Goal: Information Seeking & Learning: Learn about a topic

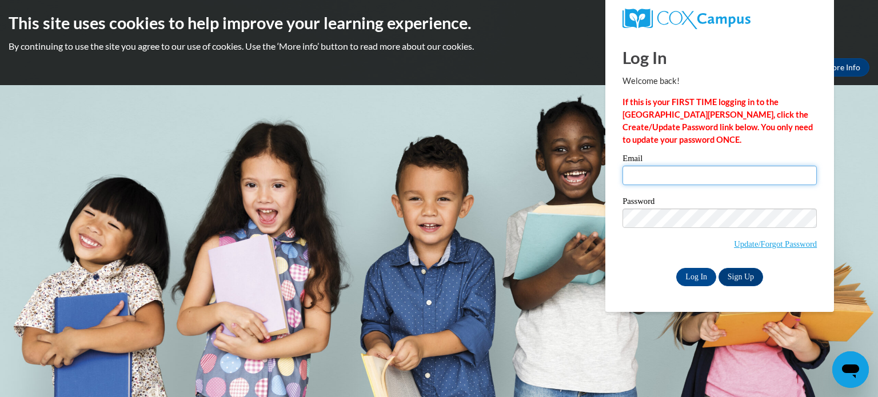
click at [647, 180] on input "Email" at bounding box center [720, 175] width 194 height 19
type input "[EMAIL_ADDRESS][DOMAIN_NAME]"
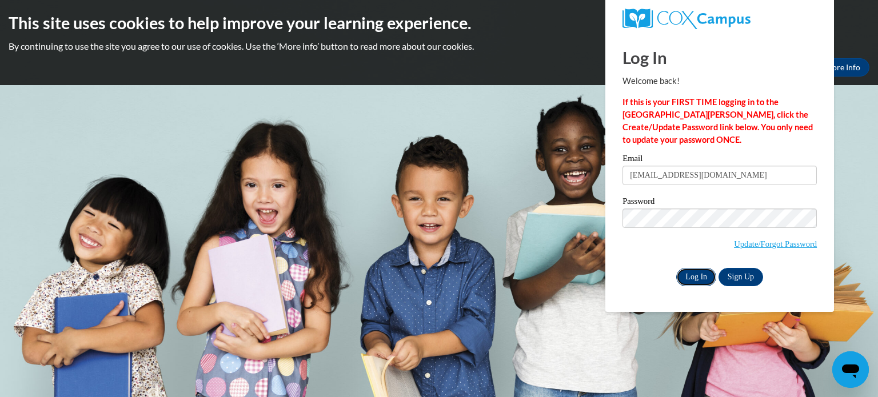
click at [687, 282] on input "Log In" at bounding box center [696, 277] width 40 height 18
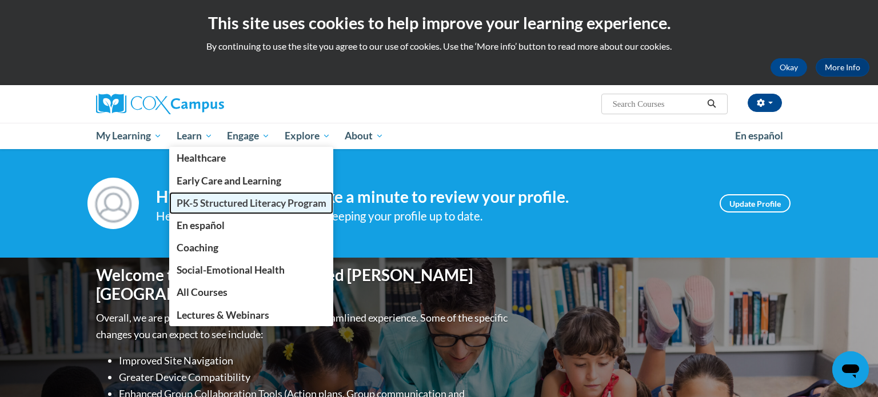
click at [200, 203] on span "PK-5 Structured Literacy Program" at bounding box center [252, 203] width 150 height 12
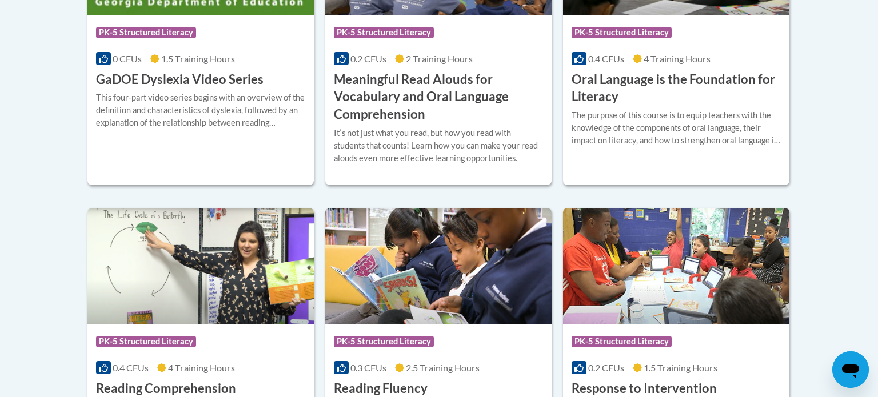
scroll to position [899, 0]
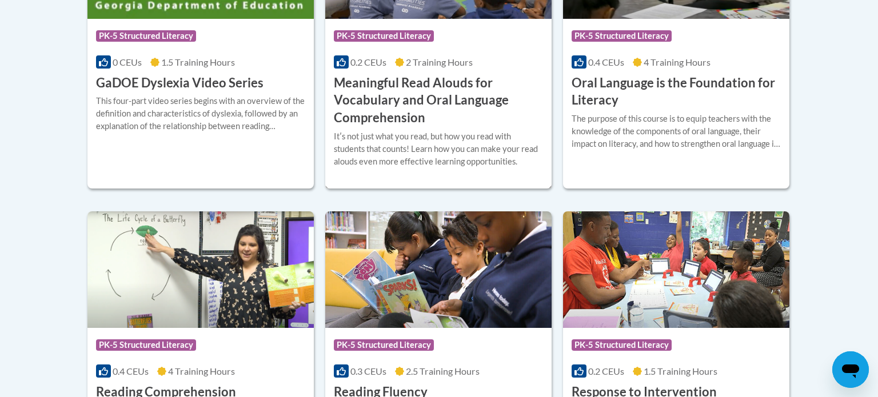
click at [391, 108] on h3 "Meaningful Read Alouds for Vocabulary and Oral Language Comprehension" at bounding box center [438, 100] width 209 height 53
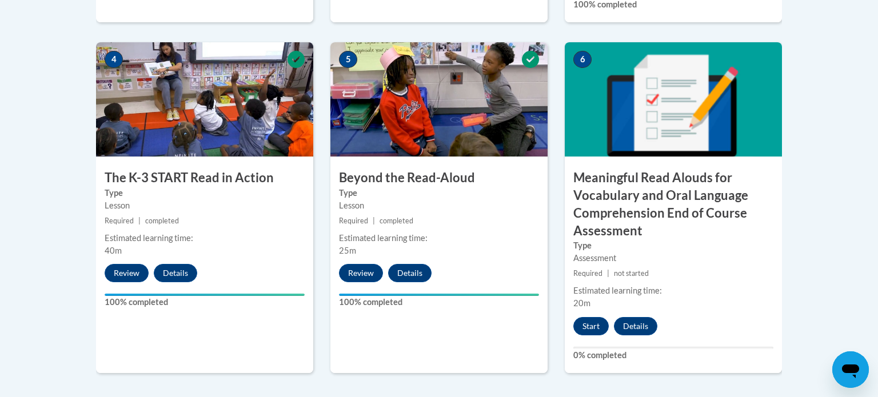
scroll to position [695, 0]
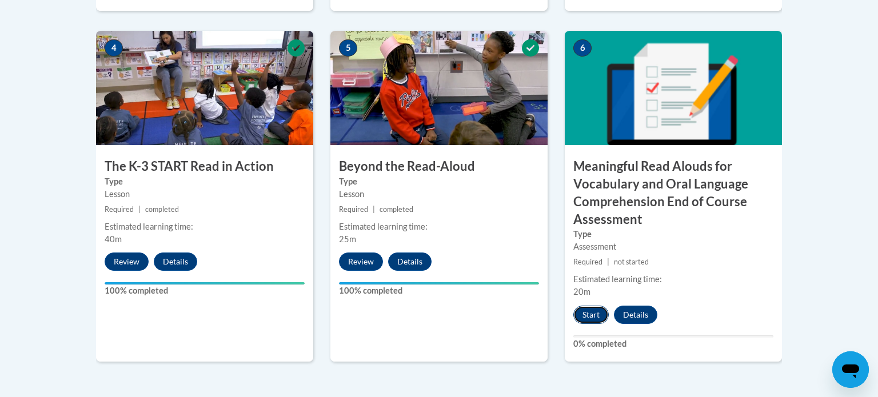
click at [593, 316] on button "Start" at bounding box center [591, 315] width 35 height 18
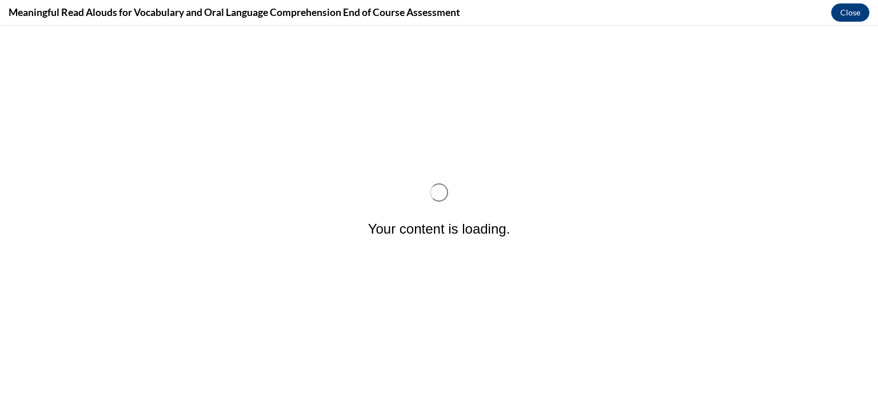
scroll to position [0, 0]
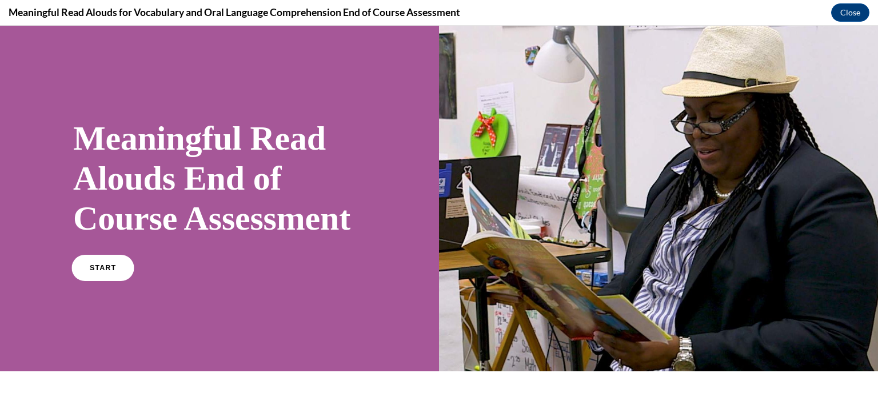
click at [110, 273] on span "START" at bounding box center [103, 268] width 26 height 9
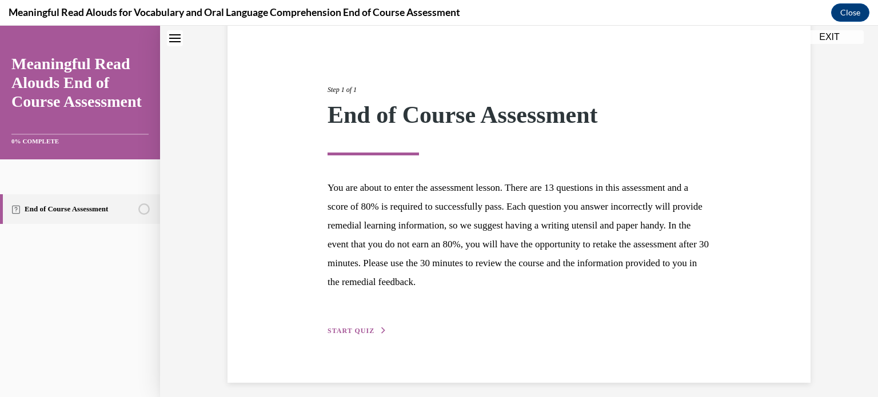
scroll to position [108, 0]
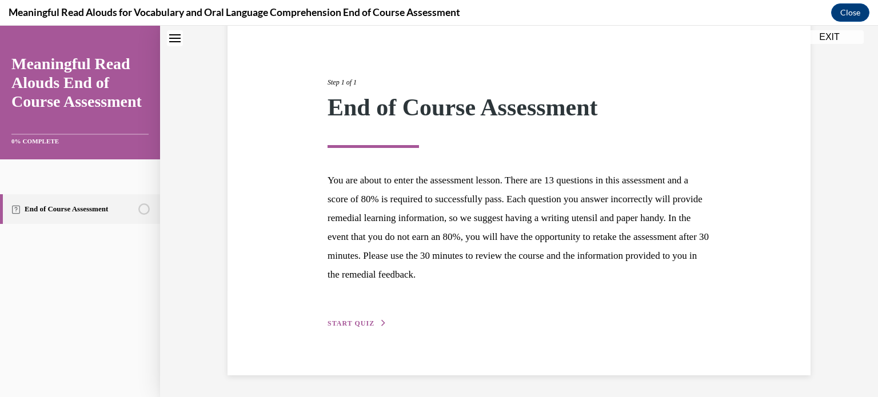
click at [357, 324] on span "START QUIZ" at bounding box center [351, 324] width 47 height 8
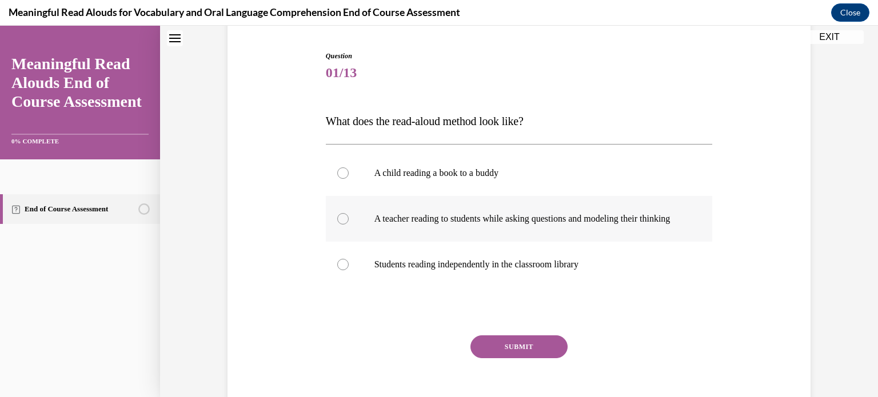
click at [342, 225] on div at bounding box center [342, 218] width 11 height 11
click at [342, 225] on input "A teacher reading to students while asking questions and modeling their thinking" at bounding box center [342, 218] width 11 height 11
radio input "true"
click at [514, 359] on button "SUBMIT" at bounding box center [519, 347] width 97 height 23
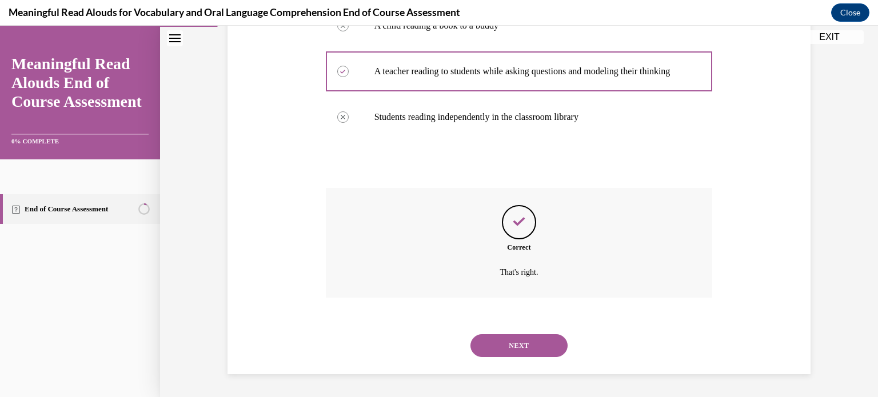
scroll to position [266, 0]
click at [515, 350] on button "NEXT" at bounding box center [519, 346] width 97 height 23
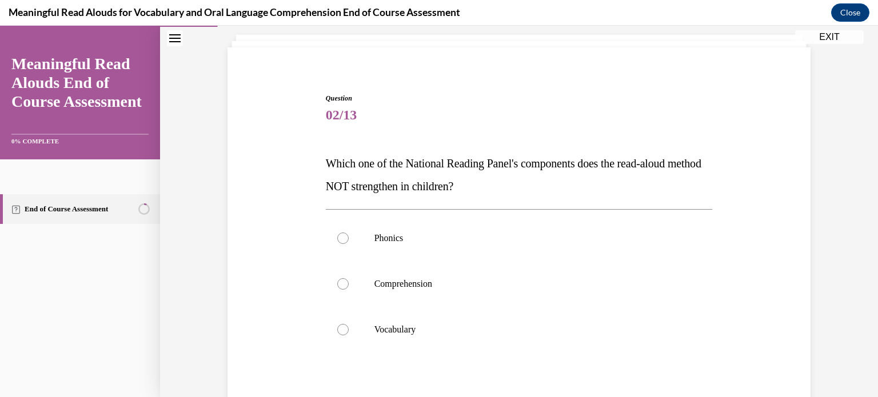
scroll to position [64, 0]
click at [345, 332] on div at bounding box center [342, 331] width 11 height 11
click at [345, 332] on input "Vocabulary" at bounding box center [342, 331] width 11 height 11
radio input "true"
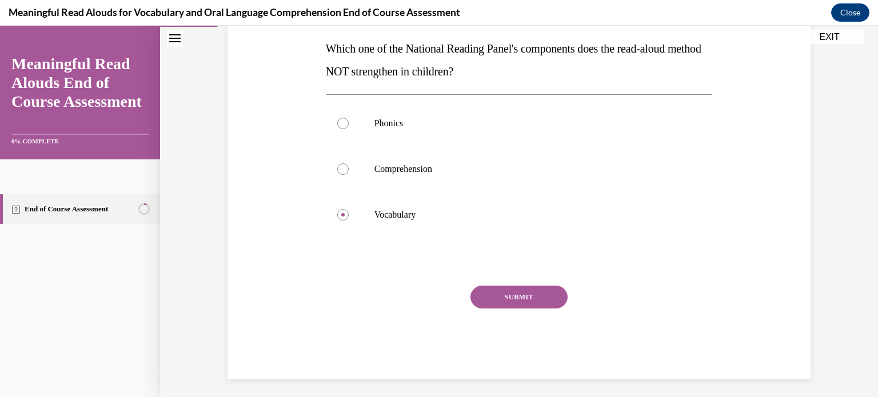
click at [491, 296] on button "SUBMIT" at bounding box center [519, 297] width 97 height 23
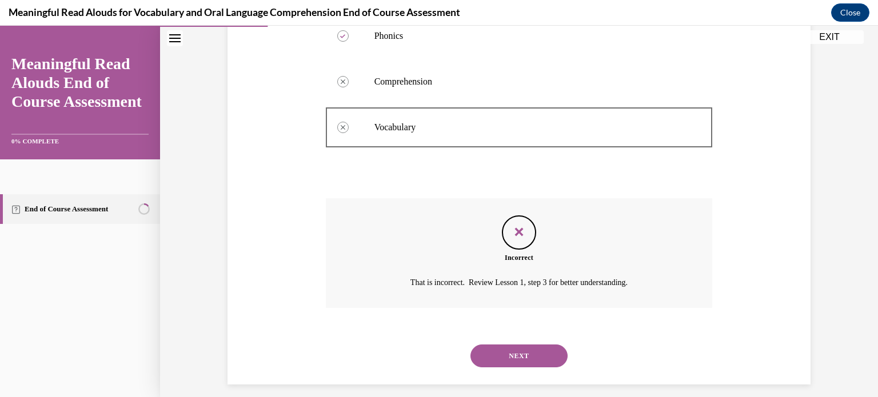
scroll to position [278, 0]
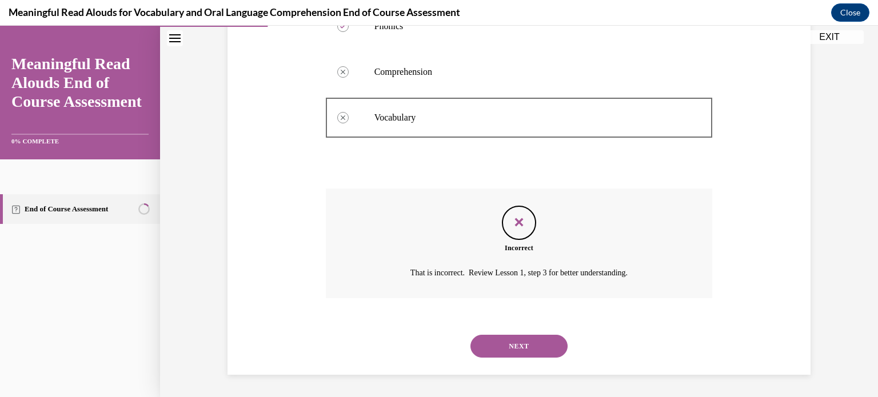
click at [541, 345] on button "NEXT" at bounding box center [519, 346] width 97 height 23
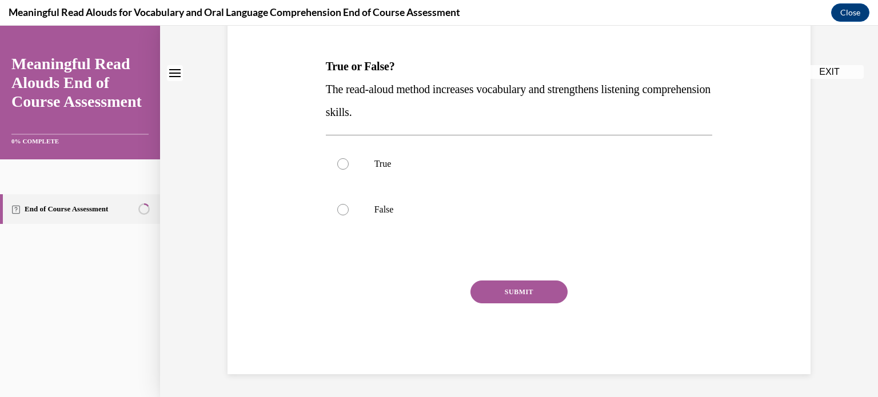
scroll to position [0, 0]
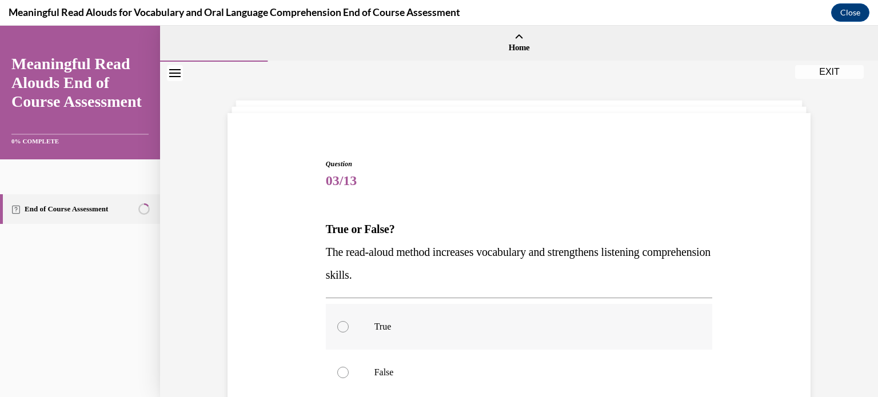
click at [343, 328] on div at bounding box center [342, 326] width 11 height 11
click at [343, 328] on input "True" at bounding box center [342, 326] width 11 height 11
radio input "true"
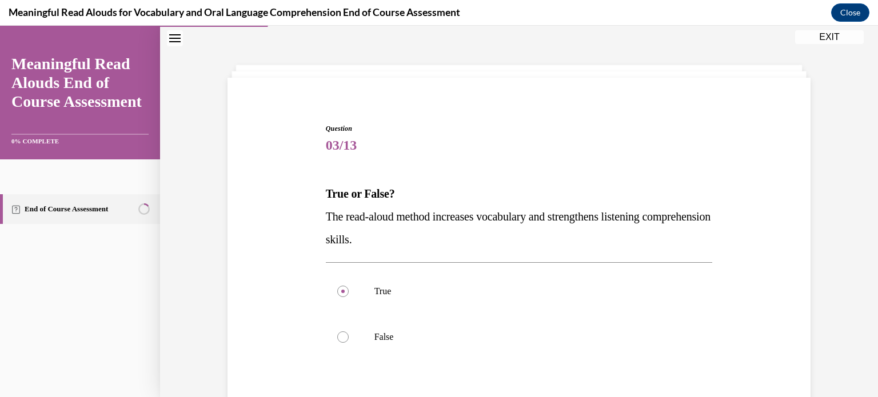
scroll to position [80, 0]
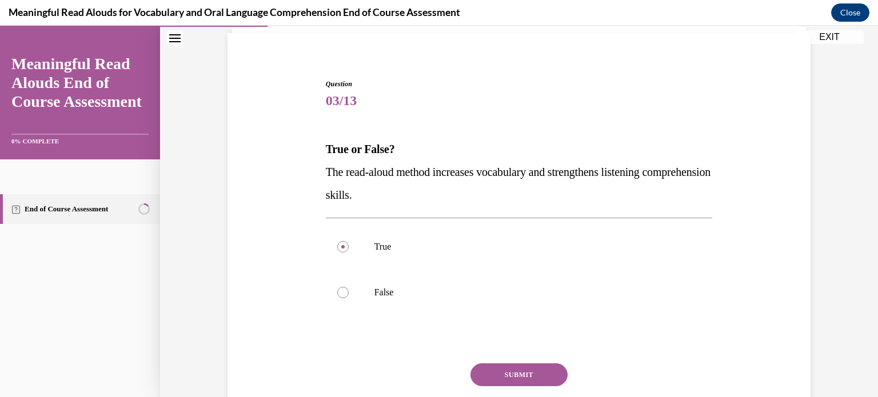
click at [500, 366] on button "SUBMIT" at bounding box center [519, 375] width 97 height 23
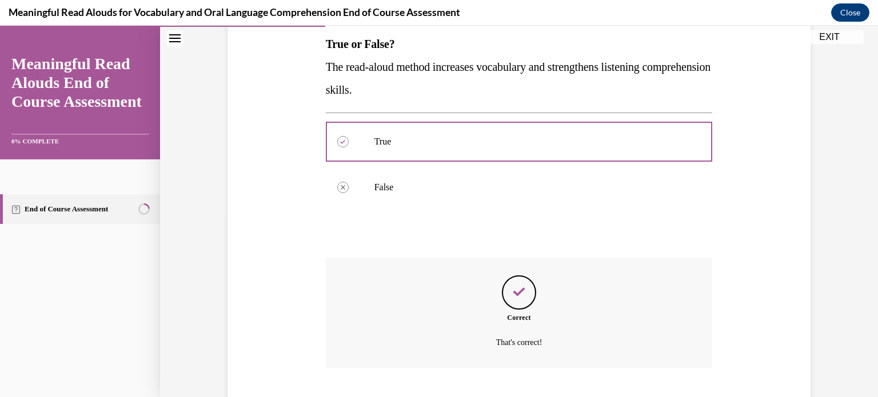
scroll to position [255, 0]
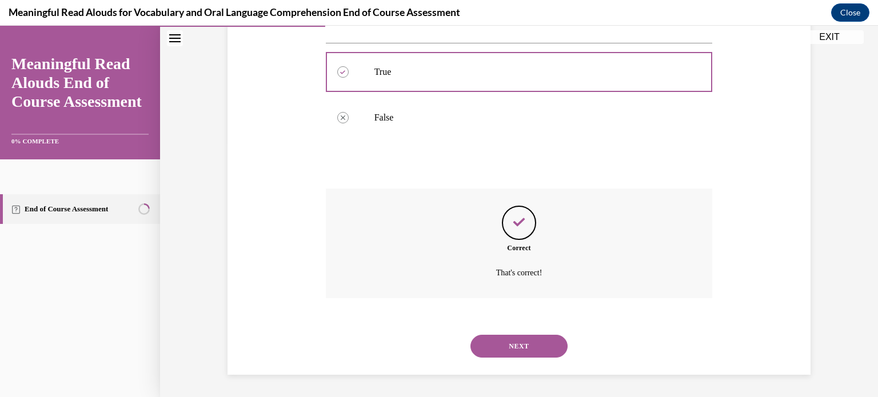
click at [523, 343] on button "NEXT" at bounding box center [519, 346] width 97 height 23
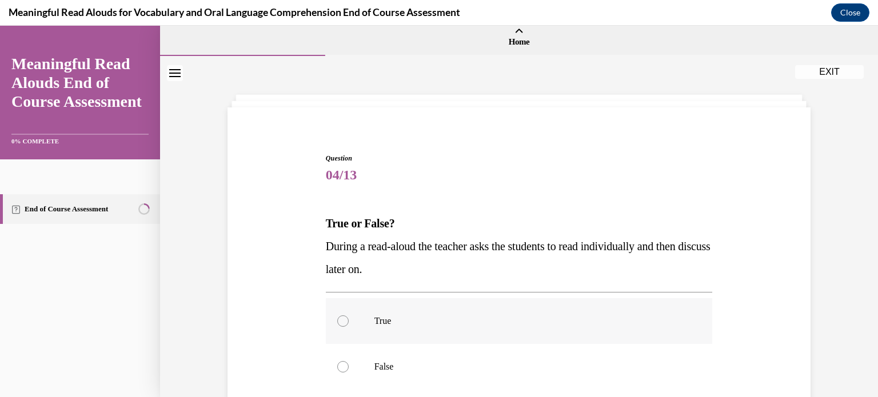
scroll to position [18, 0]
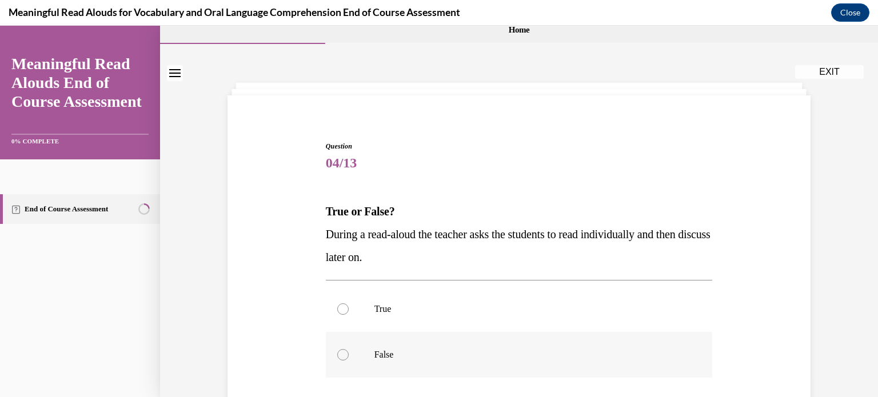
click at [343, 357] on div at bounding box center [342, 354] width 11 height 11
click at [343, 357] on input "False" at bounding box center [342, 354] width 11 height 11
radio input "true"
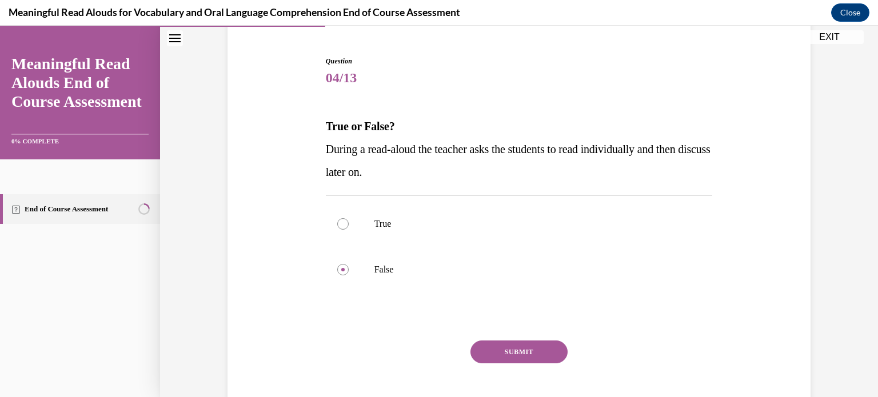
scroll to position [162, 0]
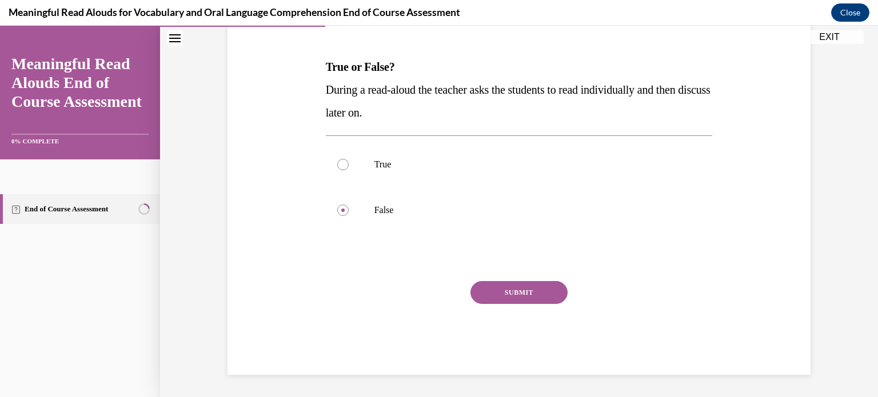
click at [533, 299] on button "SUBMIT" at bounding box center [519, 292] width 97 height 23
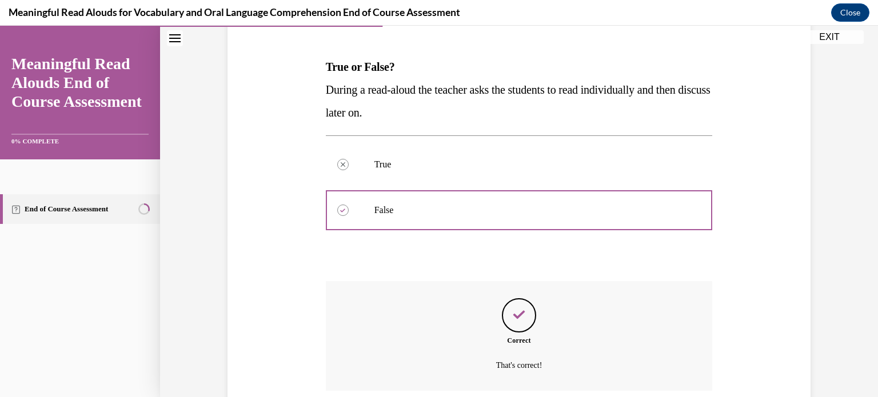
scroll to position [255, 0]
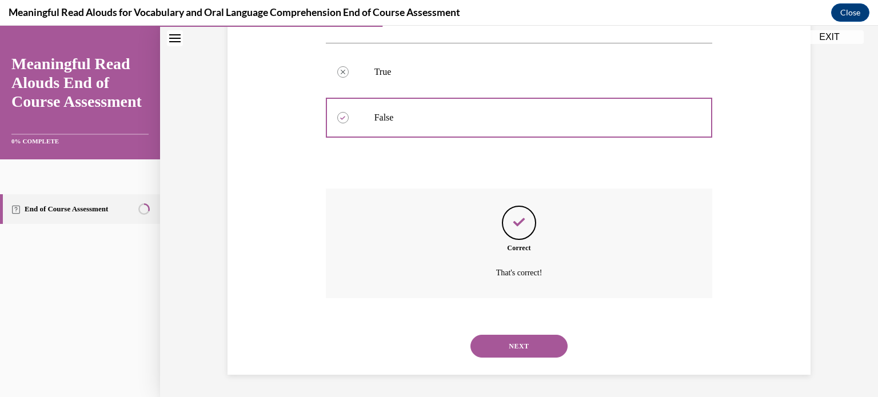
click at [532, 347] on button "NEXT" at bounding box center [519, 346] width 97 height 23
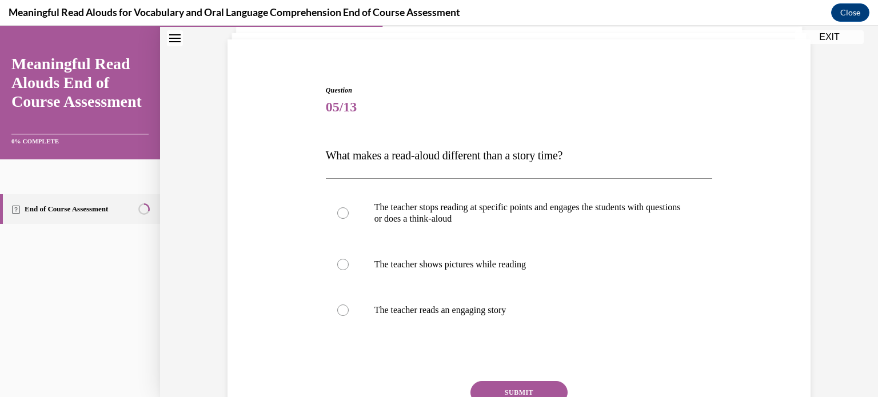
scroll to position [75, 0]
click at [344, 213] on div at bounding box center [342, 211] width 11 height 11
click at [344, 213] on input "The teacher stops reading at specific points and engages the students with ques…" at bounding box center [342, 211] width 11 height 11
radio input "true"
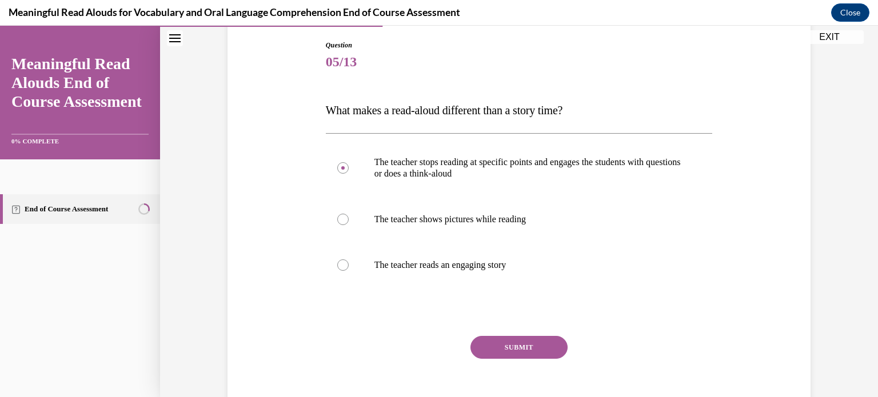
click at [539, 341] on button "SUBMIT" at bounding box center [519, 347] width 97 height 23
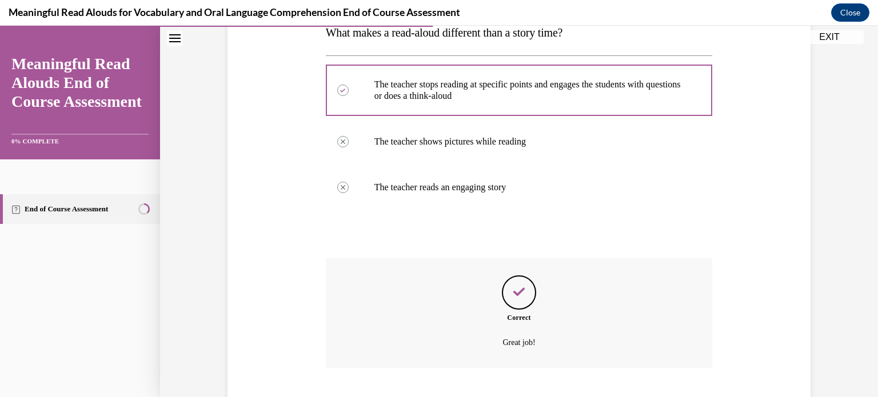
scroll to position [266, 0]
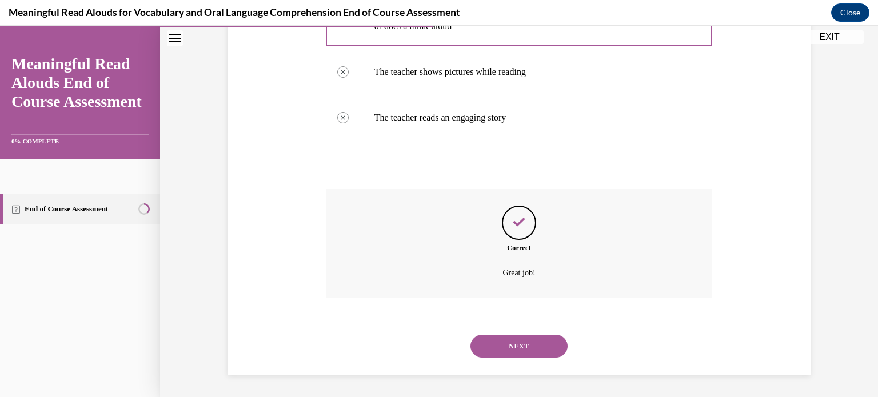
click at [522, 349] on button "NEXT" at bounding box center [519, 346] width 97 height 23
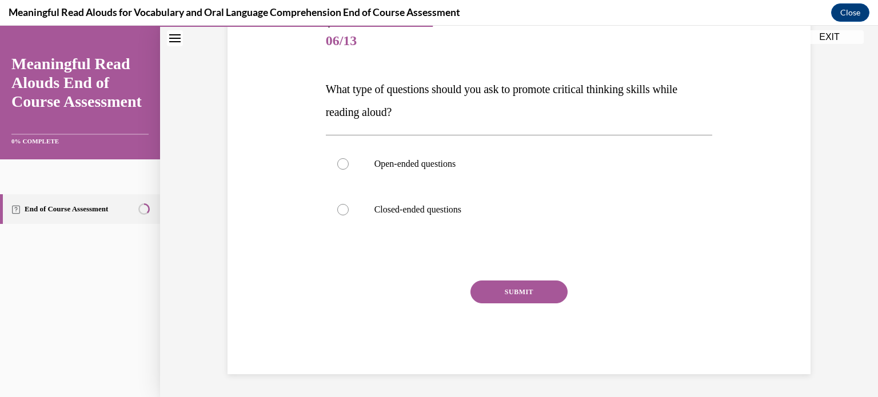
scroll to position [126, 0]
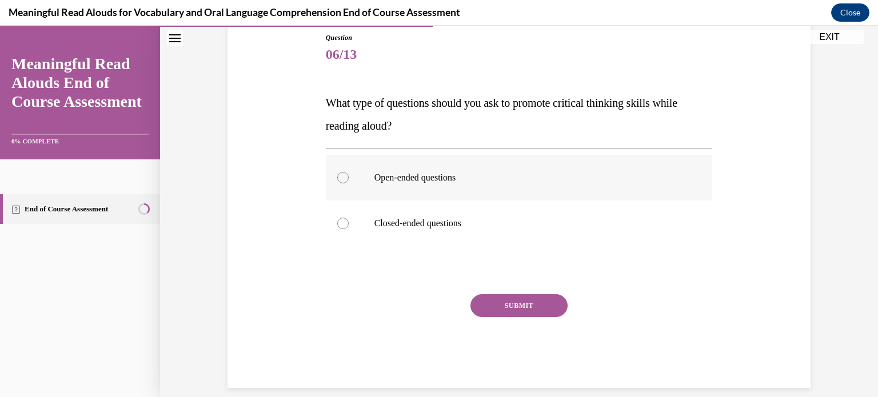
click at [344, 180] on div at bounding box center [342, 177] width 11 height 11
click at [344, 180] on input "Open-ended questions" at bounding box center [342, 177] width 11 height 11
radio input "true"
click at [530, 307] on button "SUBMIT" at bounding box center [519, 306] width 97 height 23
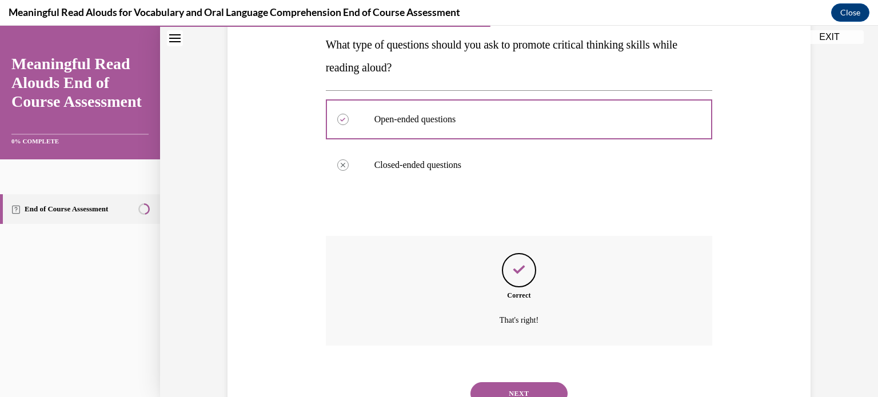
scroll to position [232, 0]
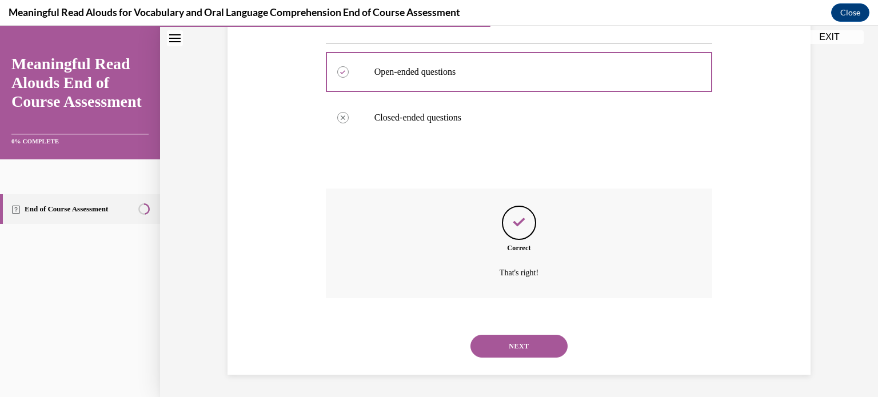
click at [528, 345] on button "NEXT" at bounding box center [519, 346] width 97 height 23
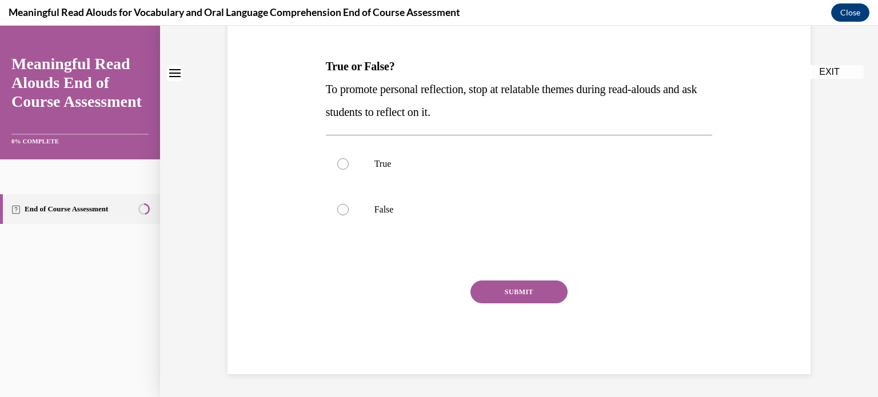
scroll to position [0, 0]
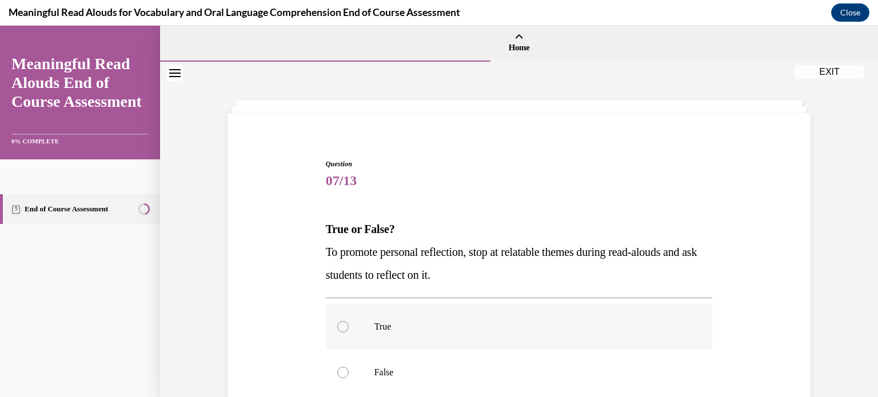
click at [345, 329] on div at bounding box center [342, 326] width 11 height 11
click at [345, 329] on input "True" at bounding box center [342, 326] width 11 height 11
radio input "true"
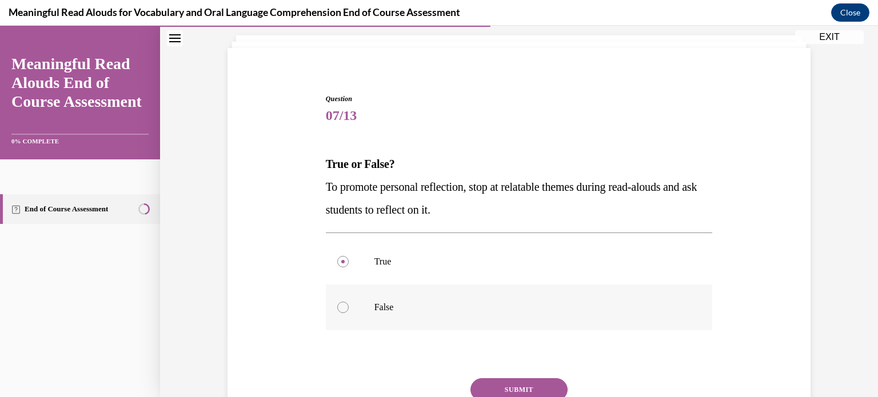
scroll to position [75, 0]
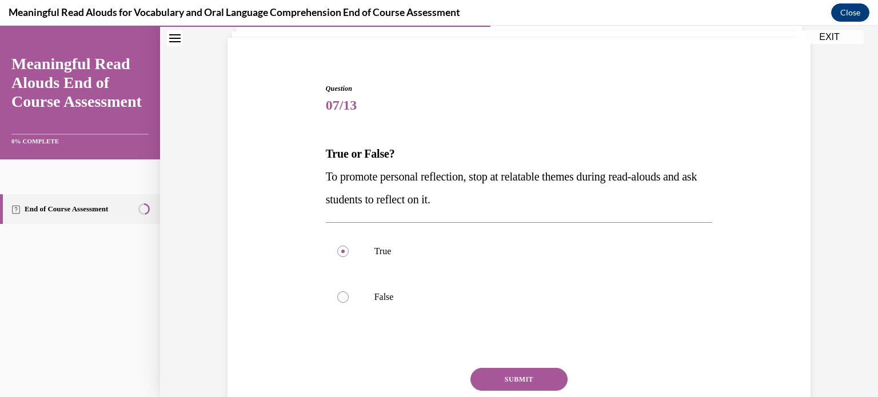
click at [524, 375] on button "SUBMIT" at bounding box center [519, 379] width 97 height 23
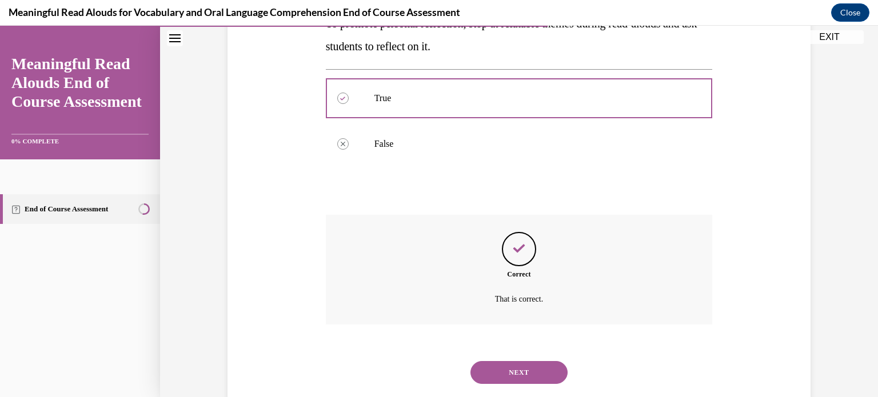
scroll to position [255, 0]
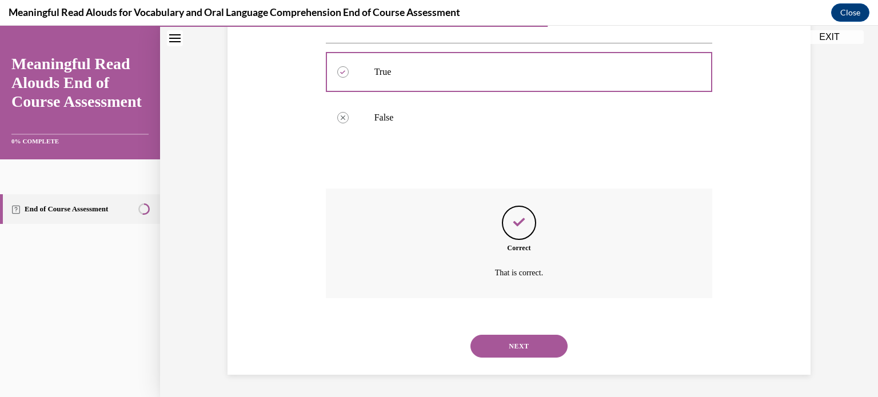
click at [527, 348] on button "NEXT" at bounding box center [519, 346] width 97 height 23
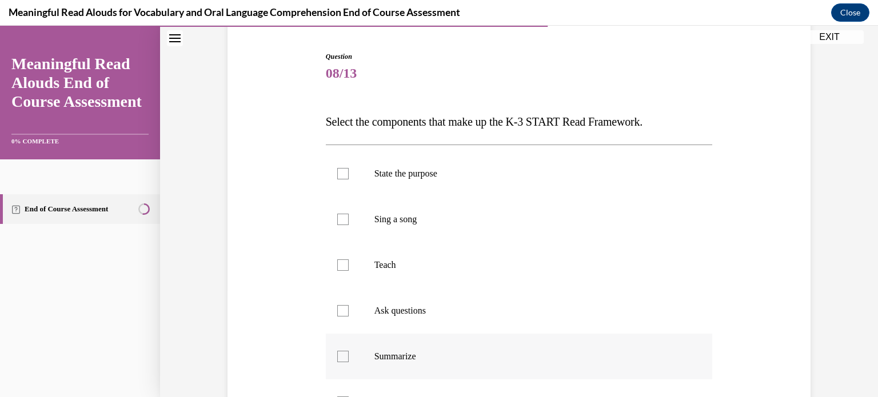
scroll to position [106, 0]
click at [337, 175] on div at bounding box center [342, 174] width 11 height 11
click at [337, 175] on input "State the purpose" at bounding box center [342, 174] width 11 height 11
checkbox input "true"
click at [344, 267] on div at bounding box center [342, 266] width 11 height 11
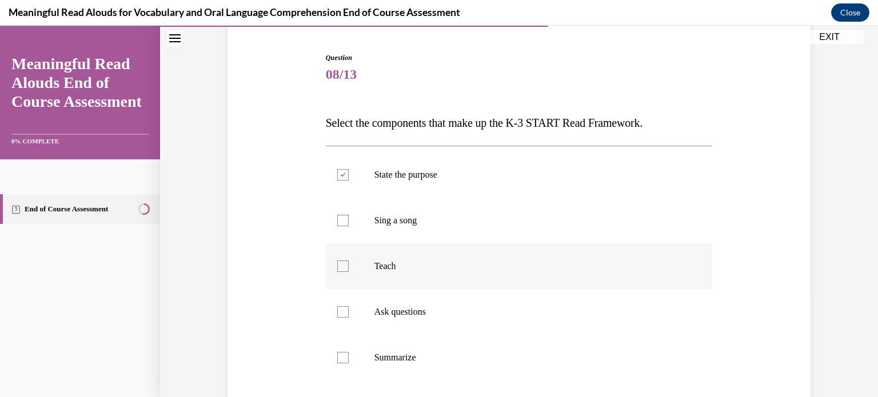
click at [344, 267] on input "Teach" at bounding box center [342, 266] width 11 height 11
checkbox input "true"
click at [347, 315] on div at bounding box center [342, 312] width 11 height 11
click at [347, 315] on input "Ask questions" at bounding box center [342, 312] width 11 height 11
checkbox input "true"
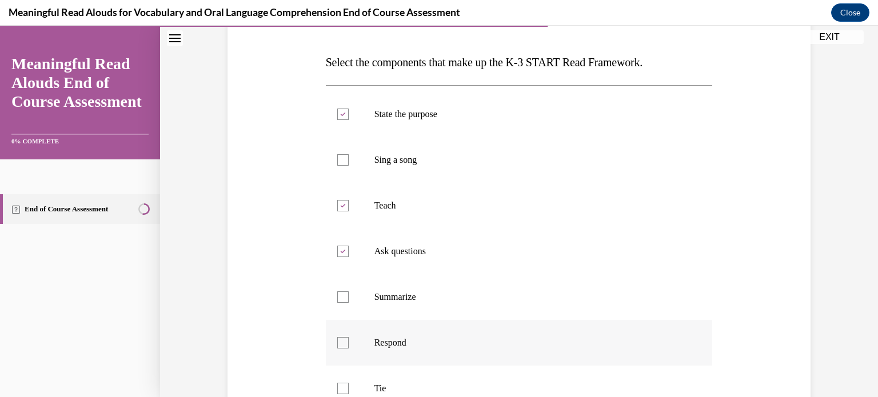
scroll to position [169, 0]
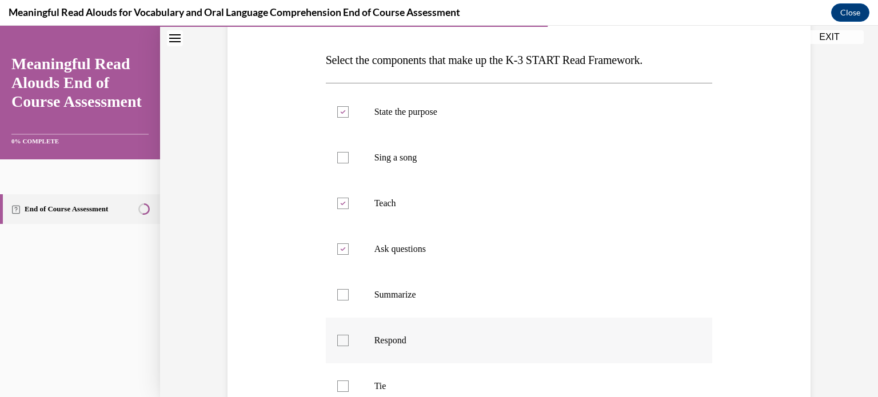
click at [343, 343] on div at bounding box center [342, 340] width 11 height 11
click at [343, 343] on input "Respond" at bounding box center [342, 340] width 11 height 11
checkbox input "true"
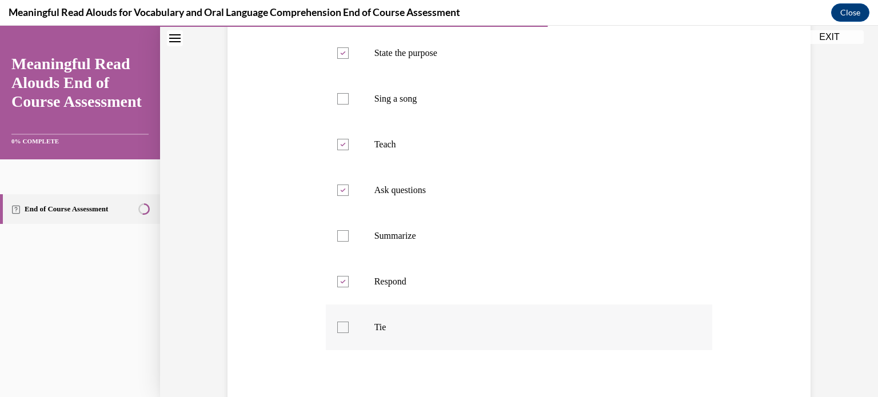
scroll to position [230, 0]
click at [347, 328] on div at bounding box center [342, 325] width 11 height 11
click at [347, 328] on input "Tie" at bounding box center [342, 325] width 11 height 11
checkbox input "true"
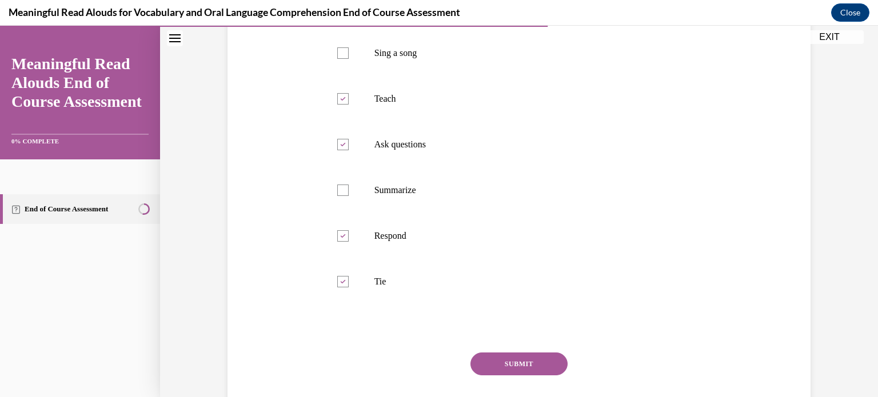
scroll to position [345, 0]
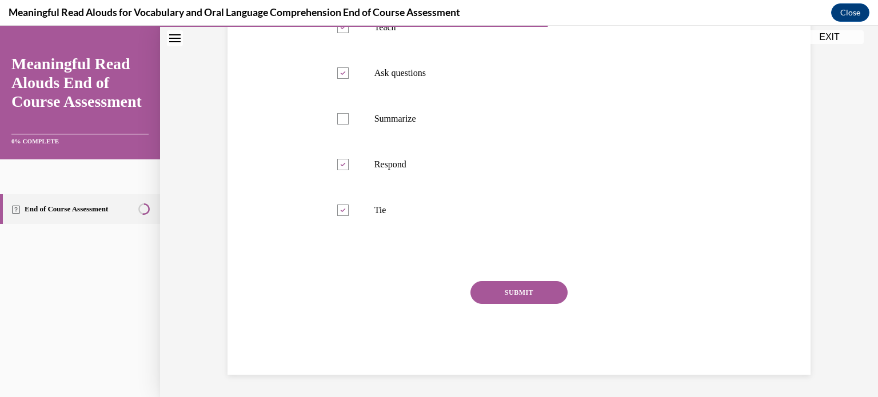
click at [537, 296] on button "SUBMIT" at bounding box center [519, 292] width 97 height 23
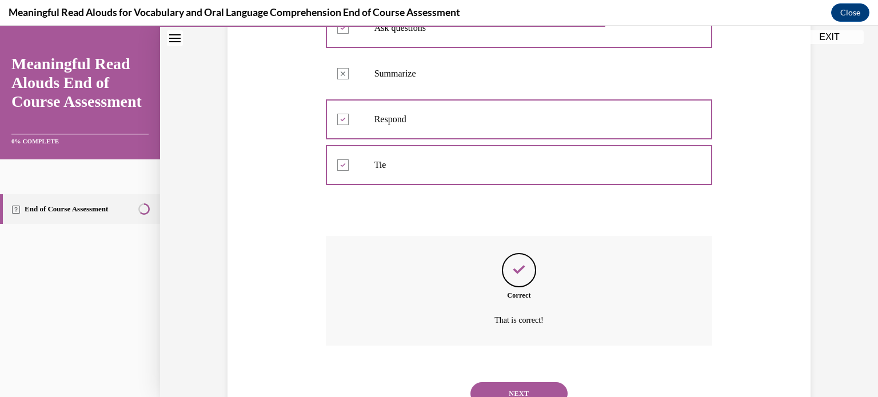
scroll to position [438, 0]
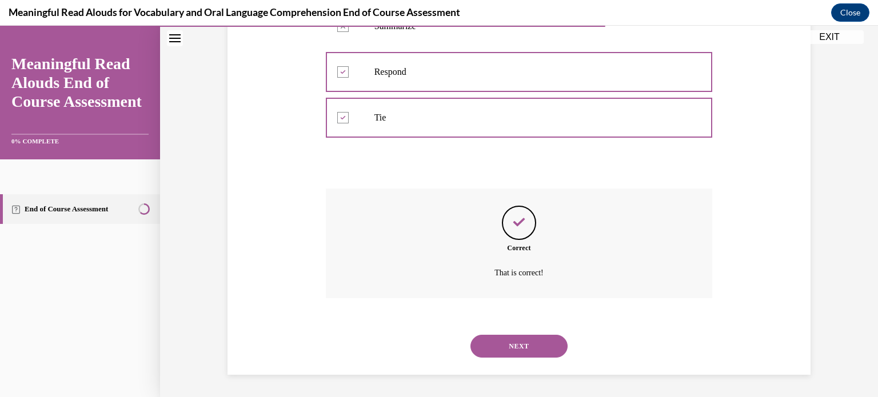
click at [523, 350] on button "NEXT" at bounding box center [519, 346] width 97 height 23
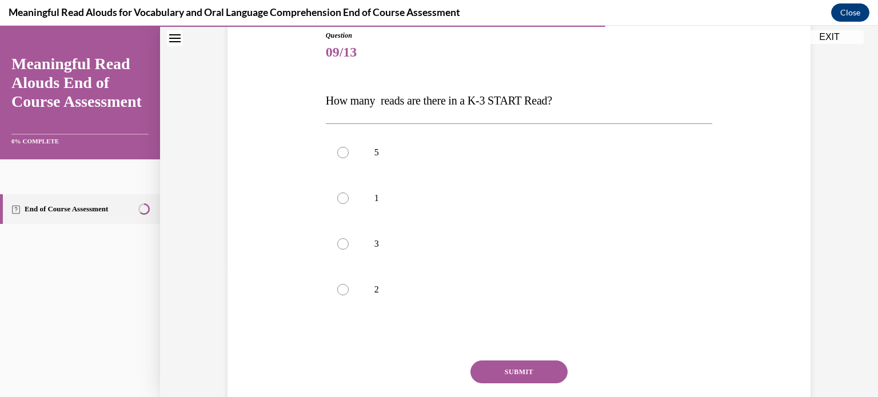
scroll to position [129, 0]
click at [344, 154] on div at bounding box center [342, 151] width 11 height 11
click at [344, 154] on input "5" at bounding box center [342, 151] width 11 height 11
radio input "true"
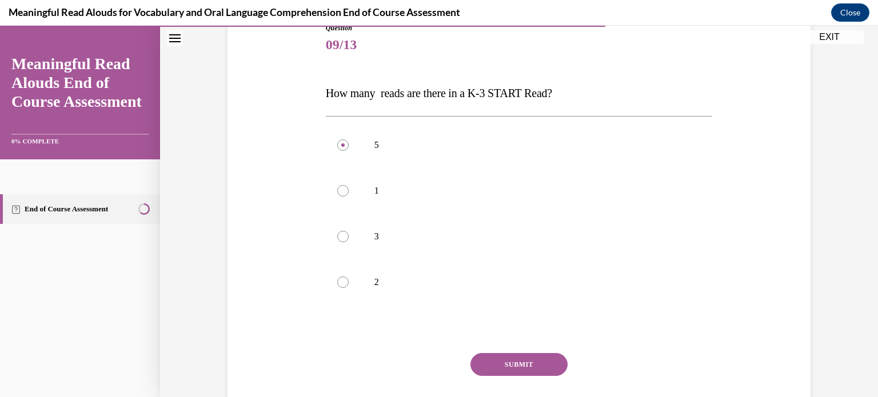
scroll to position [164, 0]
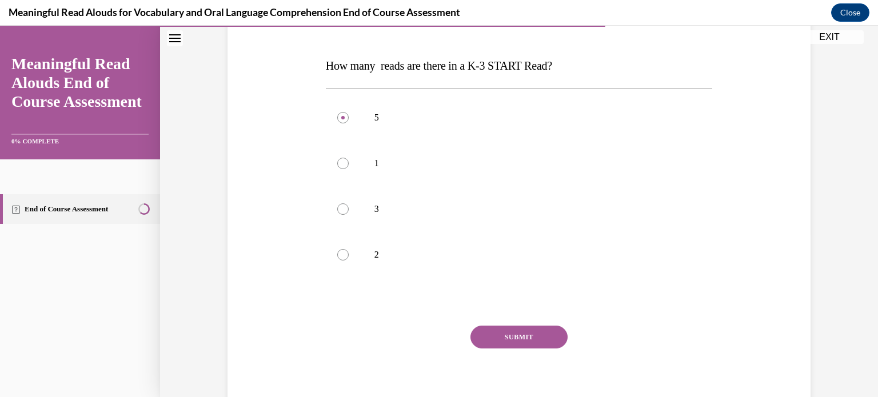
click at [527, 339] on button "SUBMIT" at bounding box center [519, 337] width 97 height 23
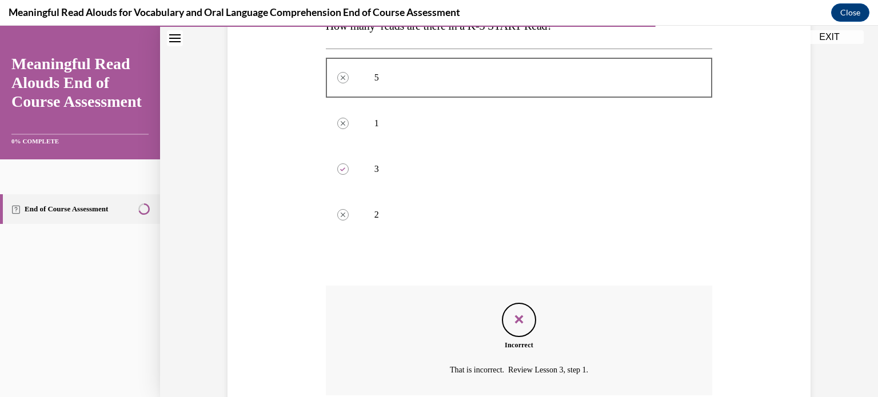
scroll to position [202, 0]
click at [344, 171] on icon at bounding box center [342, 171] width 5 height 4
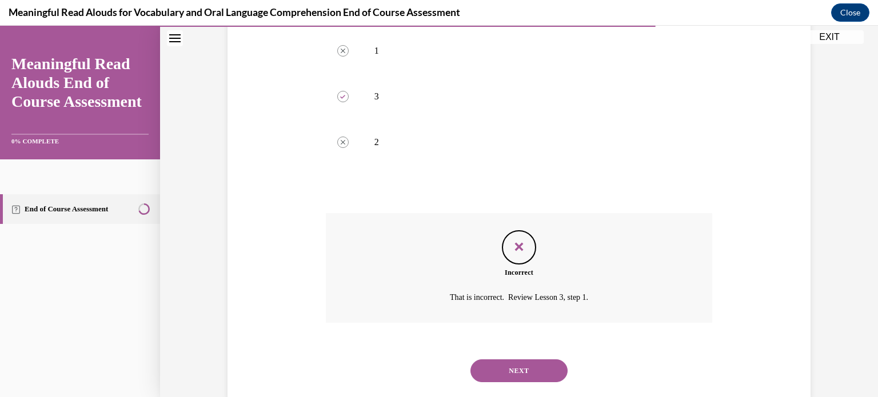
scroll to position [301, 0]
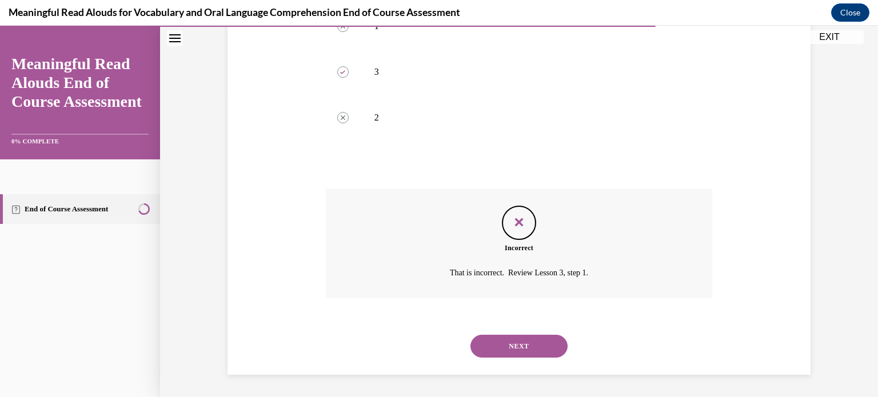
click at [531, 349] on button "NEXT" at bounding box center [519, 346] width 97 height 23
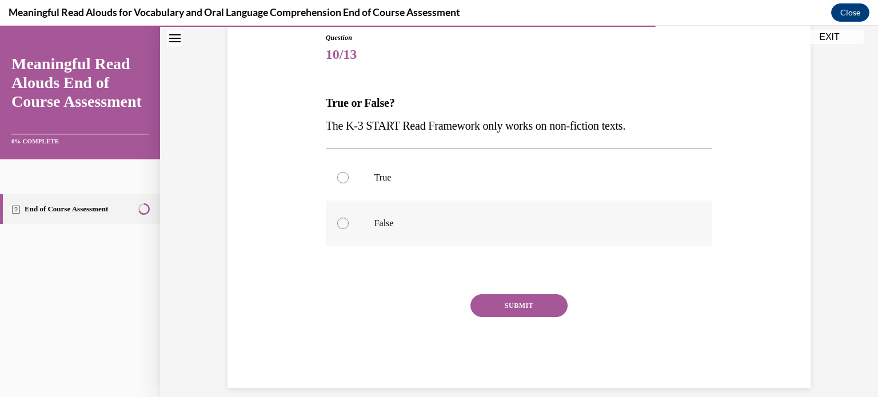
click at [347, 224] on div at bounding box center [342, 223] width 11 height 11
click at [347, 224] on input "False" at bounding box center [342, 223] width 11 height 11
radio input "true"
click at [514, 309] on button "SUBMIT" at bounding box center [519, 306] width 97 height 23
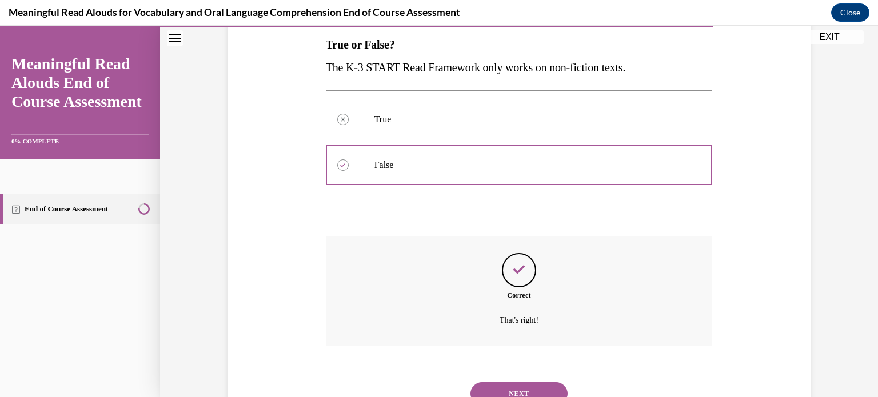
scroll to position [232, 0]
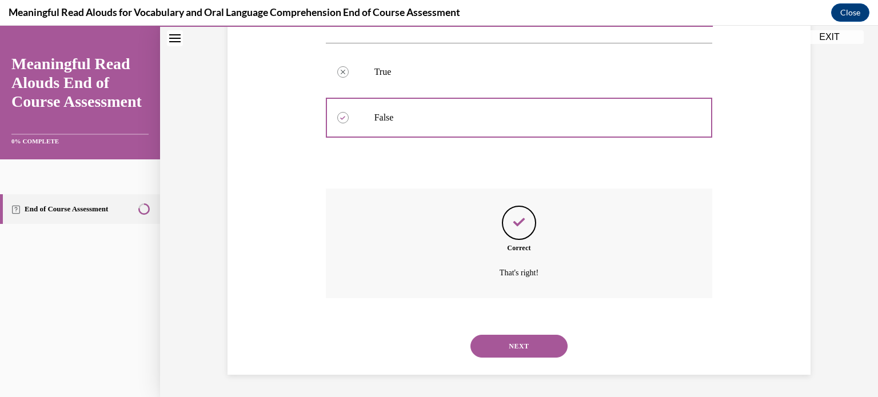
click at [526, 347] on button "NEXT" at bounding box center [519, 346] width 97 height 23
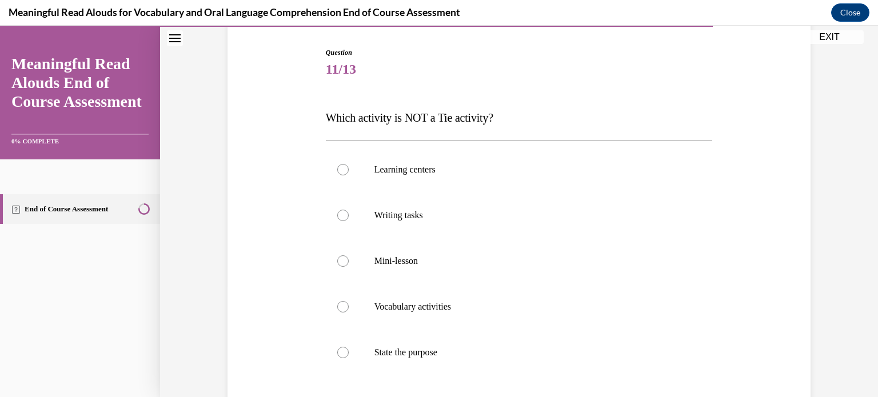
scroll to position [108, 0]
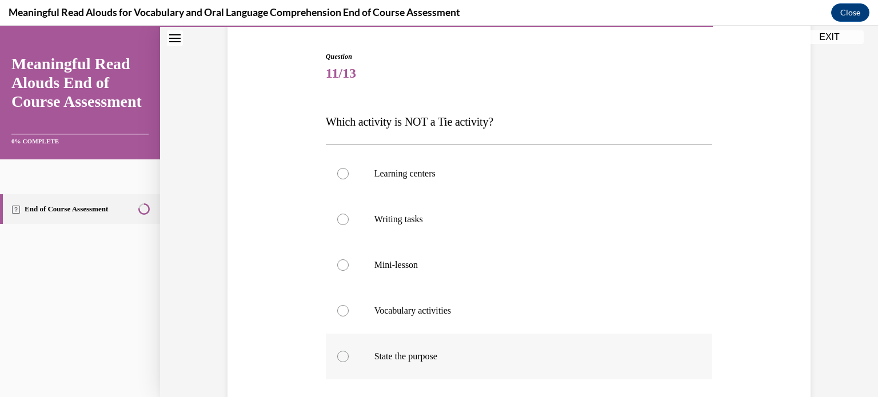
click at [344, 357] on div at bounding box center [342, 356] width 11 height 11
click at [344, 357] on input "State the purpose" at bounding box center [342, 356] width 11 height 11
radio input "true"
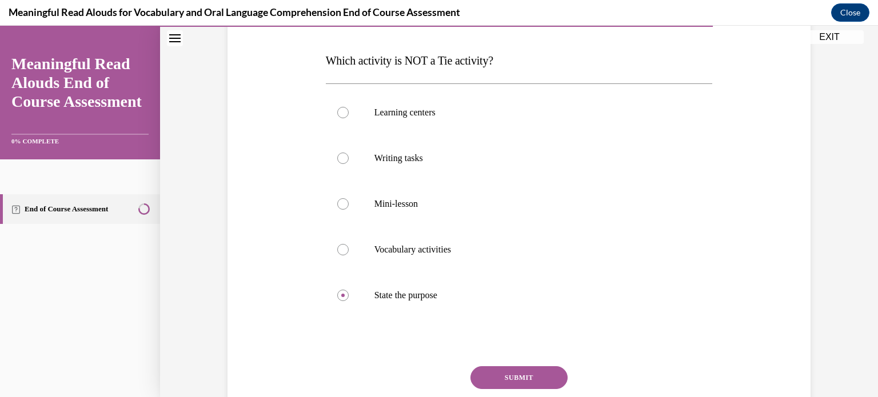
scroll to position [186, 0]
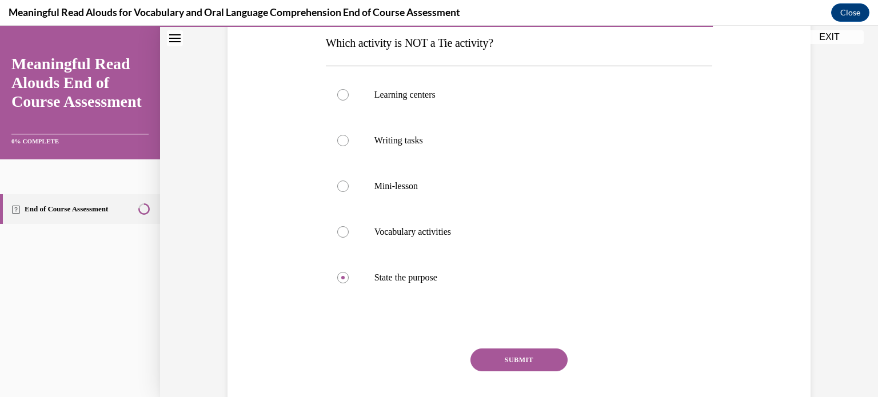
click at [511, 364] on button "SUBMIT" at bounding box center [519, 360] width 97 height 23
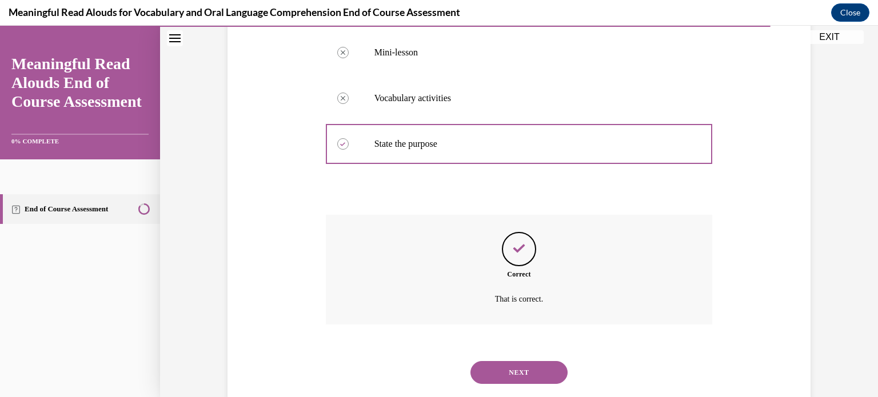
scroll to position [347, 0]
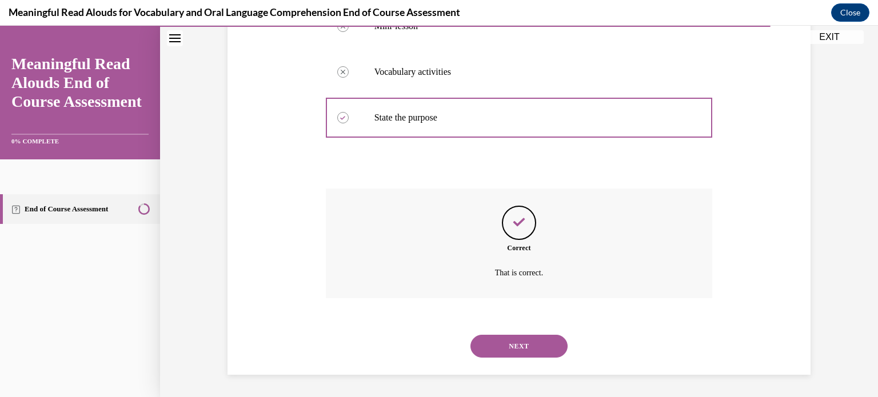
click at [515, 348] on button "NEXT" at bounding box center [519, 346] width 97 height 23
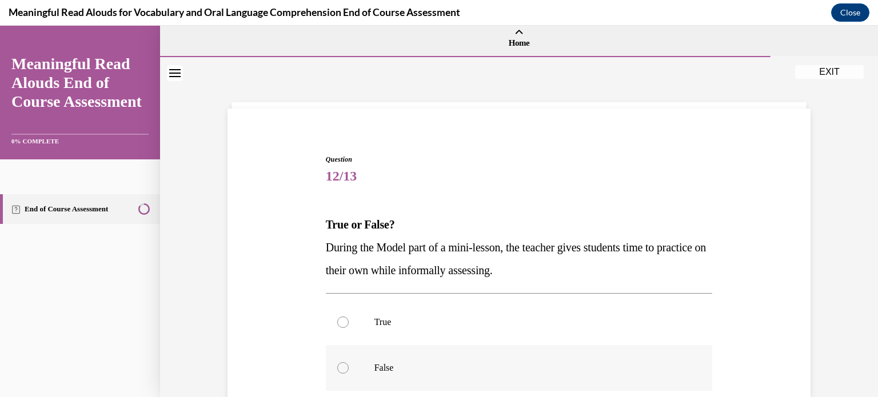
scroll to position [18, 0]
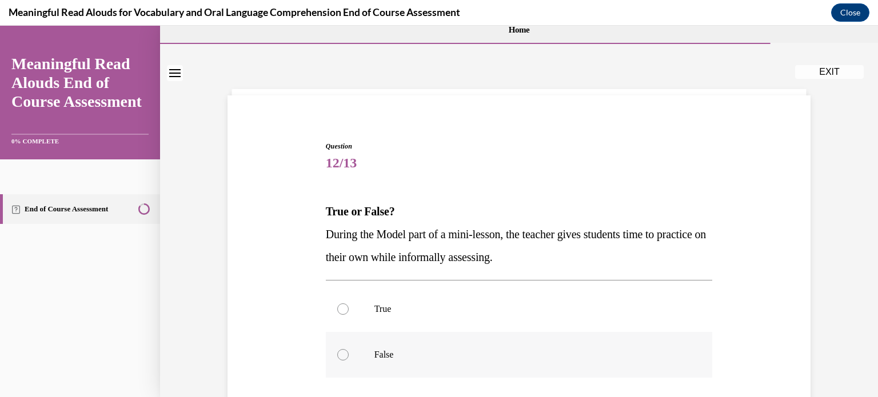
click at [343, 355] on div at bounding box center [342, 354] width 11 height 11
click at [343, 355] on input "False" at bounding box center [342, 354] width 11 height 11
radio input "true"
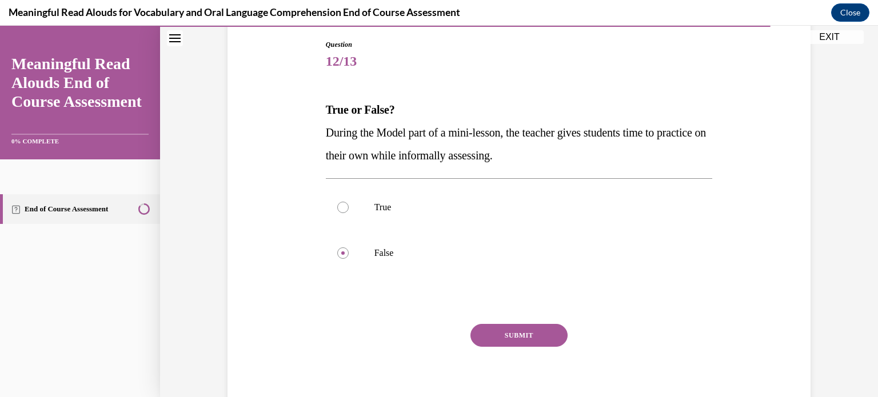
scroll to position [125, 0]
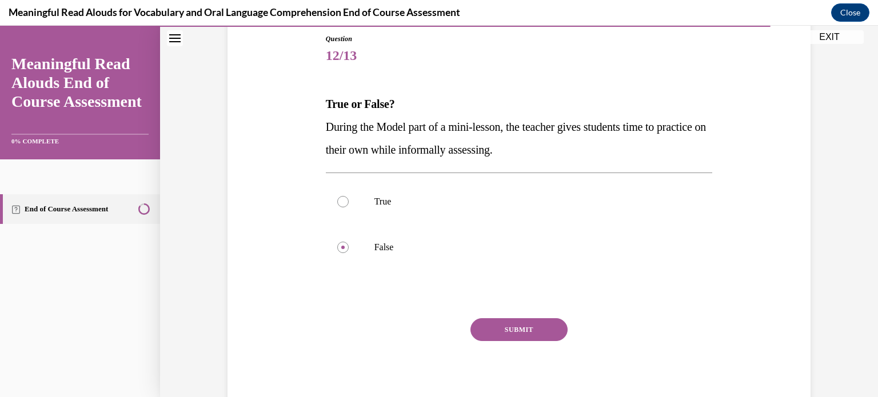
click at [529, 330] on button "SUBMIT" at bounding box center [519, 330] width 97 height 23
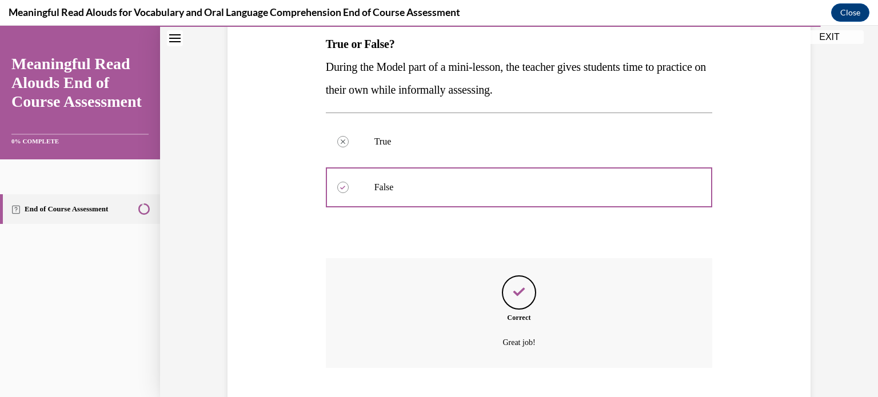
scroll to position [255, 0]
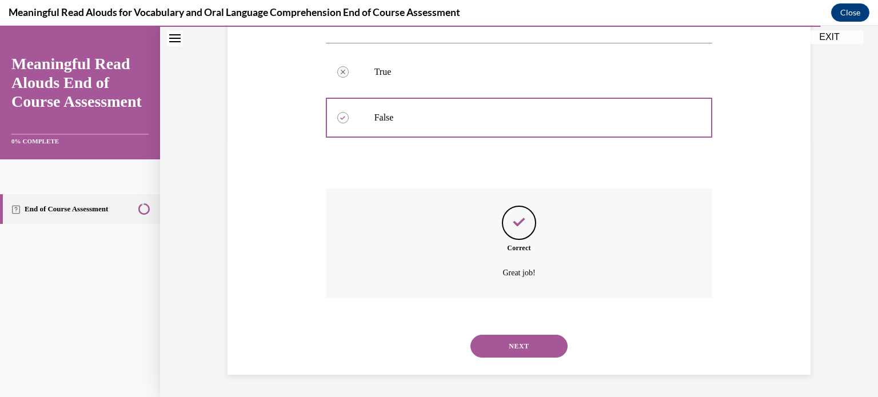
click at [521, 345] on button "NEXT" at bounding box center [519, 346] width 97 height 23
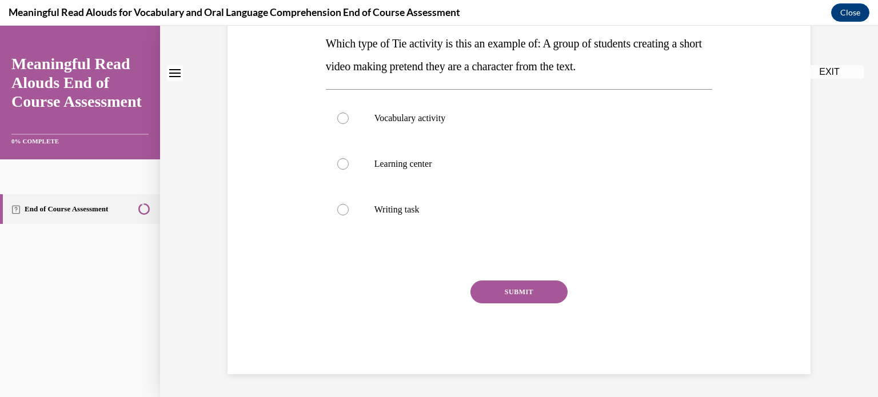
scroll to position [0, 0]
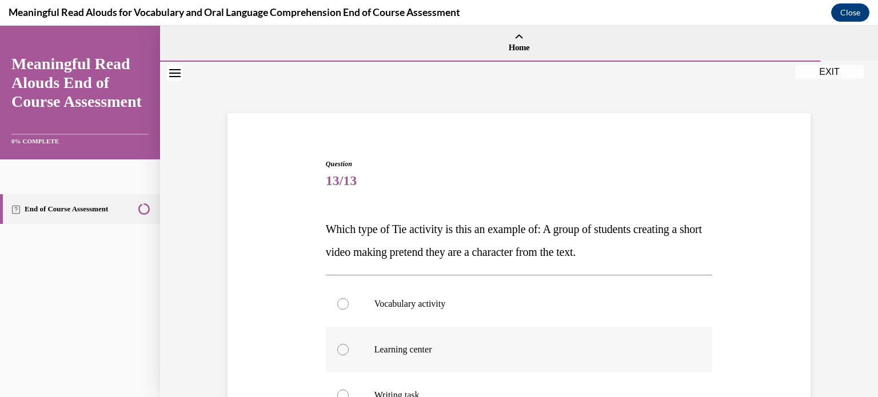
click at [340, 355] on label "Learning center" at bounding box center [519, 350] width 387 height 46
click at [340, 355] on input "Learning center" at bounding box center [342, 349] width 11 height 11
radio input "true"
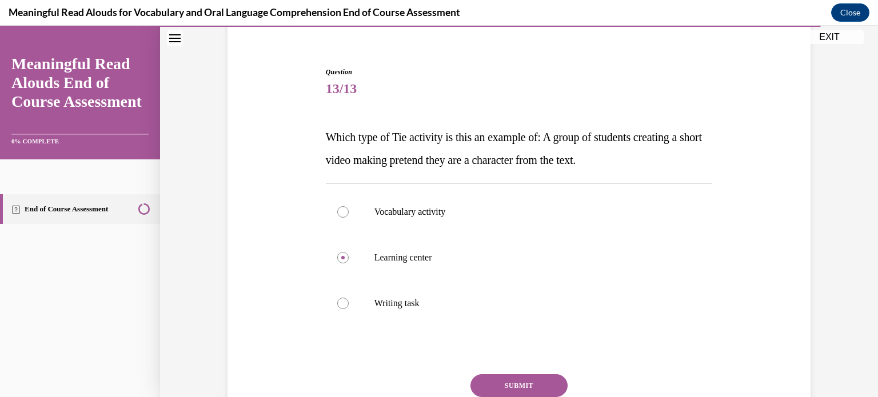
scroll to position [125, 0]
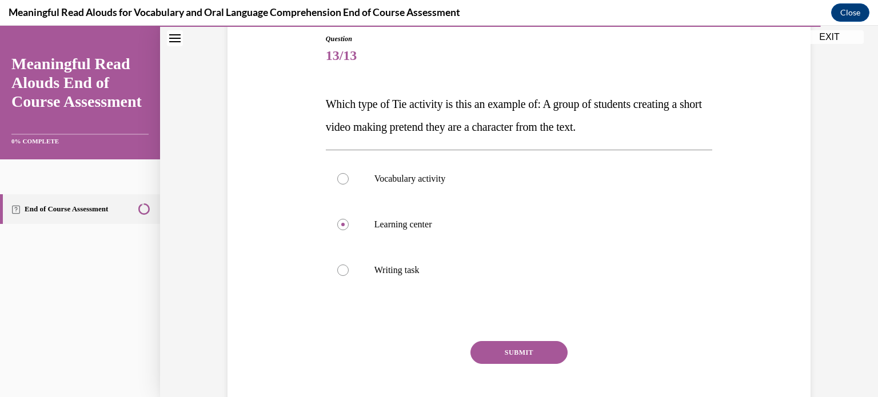
click at [498, 357] on button "SUBMIT" at bounding box center [519, 352] width 97 height 23
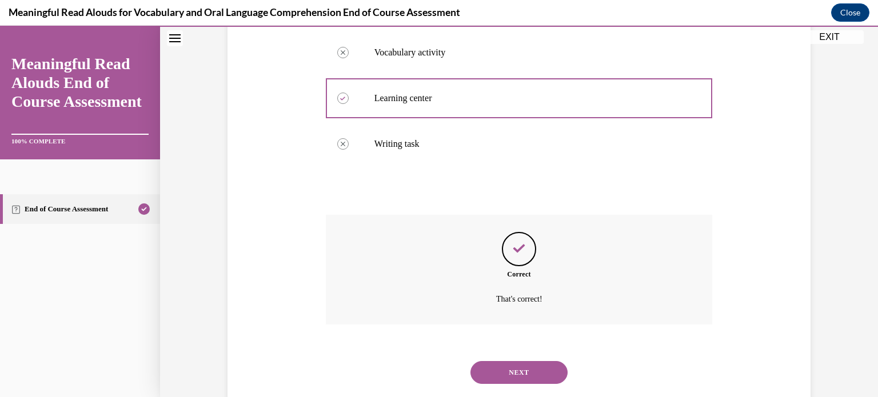
scroll to position [278, 0]
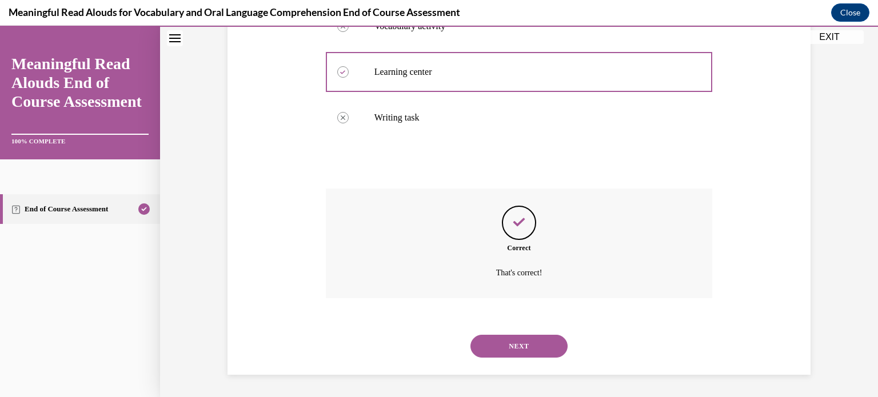
click at [506, 350] on button "NEXT" at bounding box center [519, 346] width 97 height 23
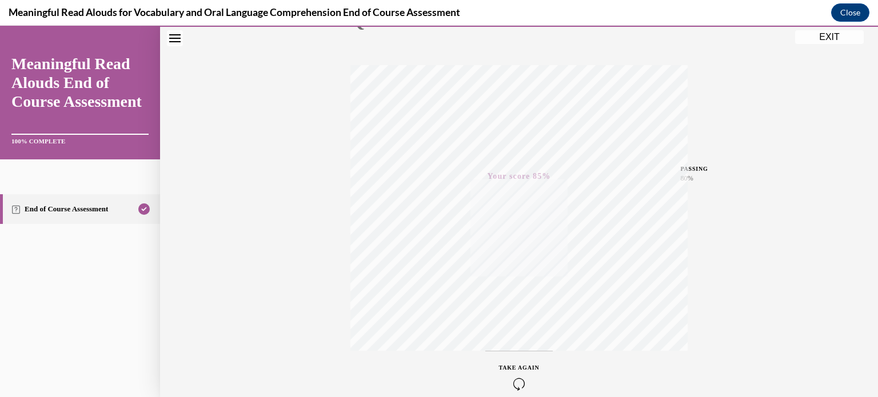
scroll to position [214, 0]
click at [843, 13] on button "Close" at bounding box center [850, 12] width 38 height 18
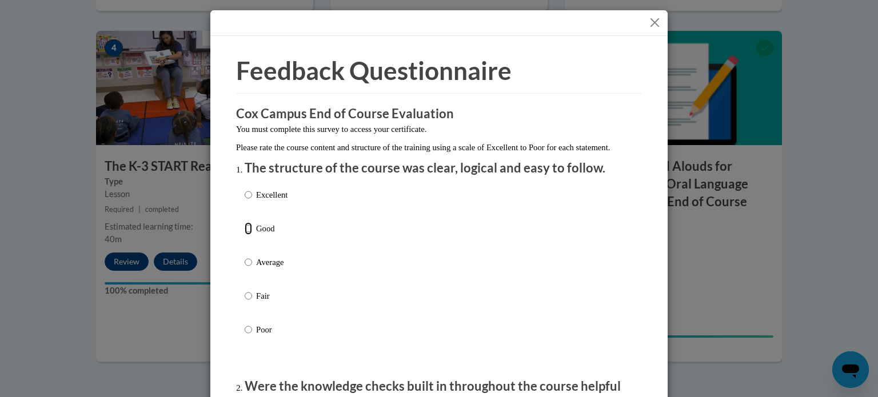
click at [249, 235] on input "Good" at bounding box center [248, 228] width 7 height 13
radio input "true"
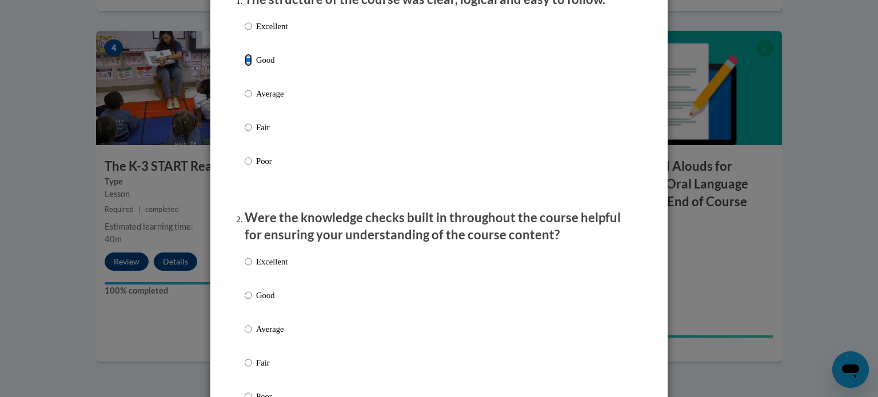
scroll to position [169, 0]
click at [248, 268] on input "Excellent" at bounding box center [248, 261] width 7 height 13
radio input "true"
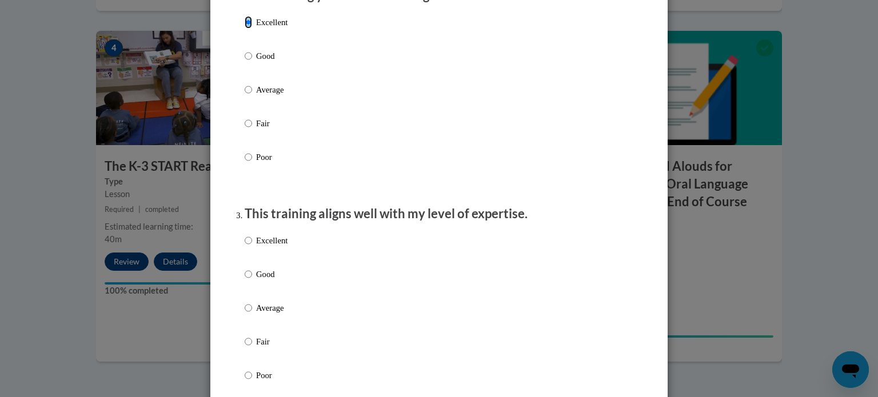
scroll to position [409, 0]
click at [250, 246] on input "Excellent" at bounding box center [248, 240] width 7 height 13
radio input "true"
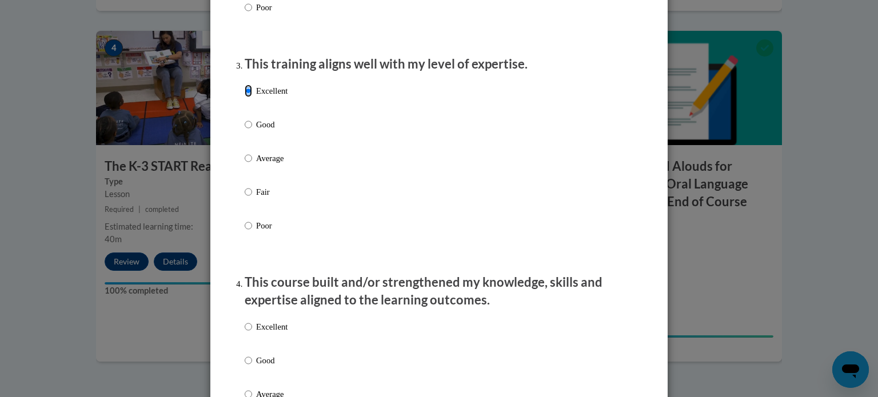
scroll to position [589, 0]
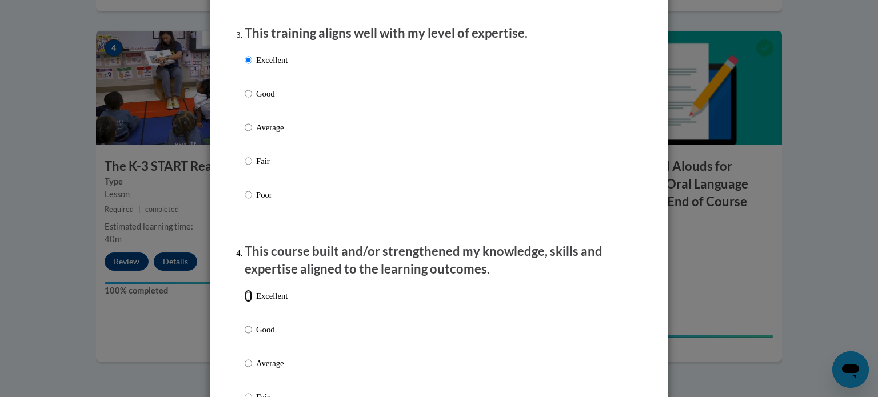
click at [248, 303] on input "Excellent" at bounding box center [248, 296] width 7 height 13
radio input "true"
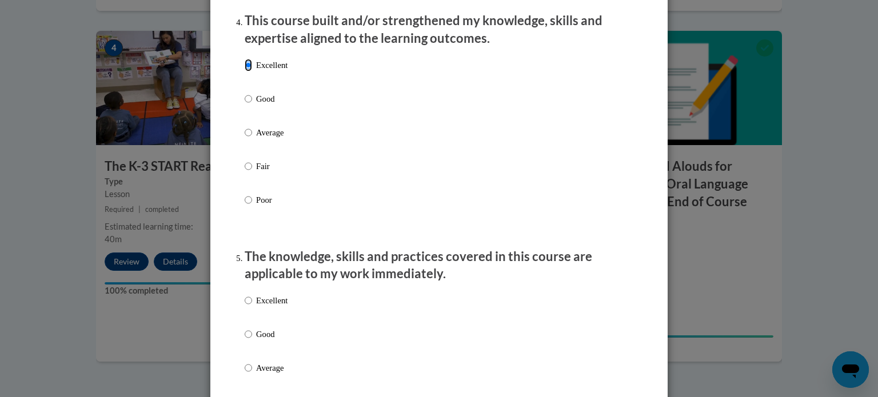
scroll to position [826, 0]
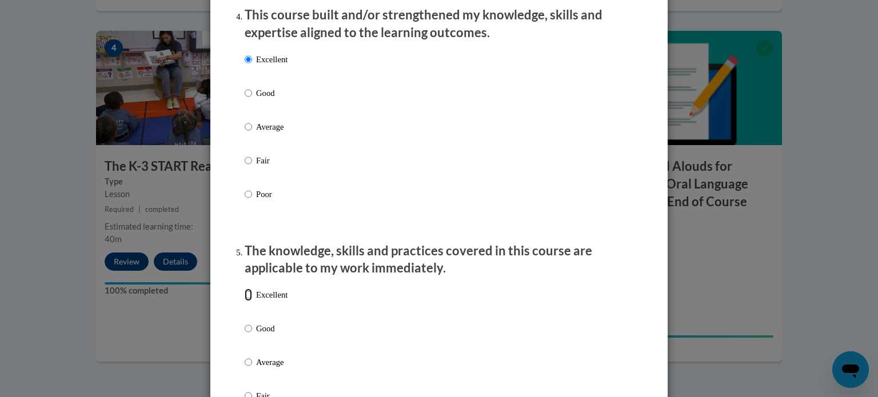
click at [247, 301] on input "Excellent" at bounding box center [248, 295] width 7 height 13
radio input "true"
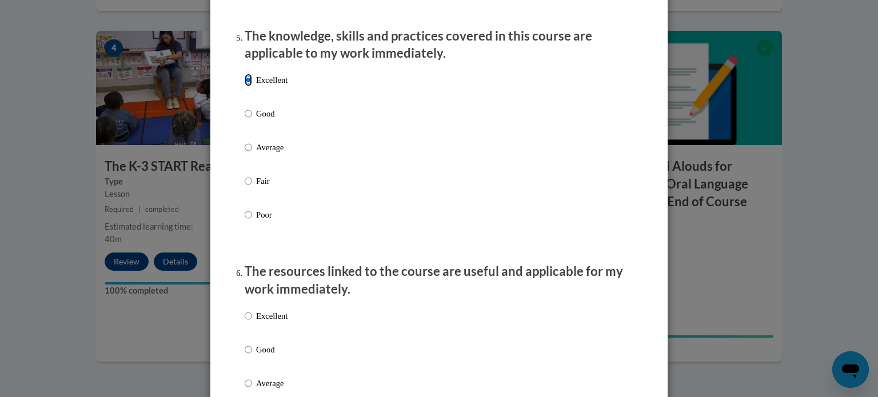
scroll to position [1041, 0]
click at [248, 323] on input "Excellent" at bounding box center [248, 316] width 7 height 13
radio input "true"
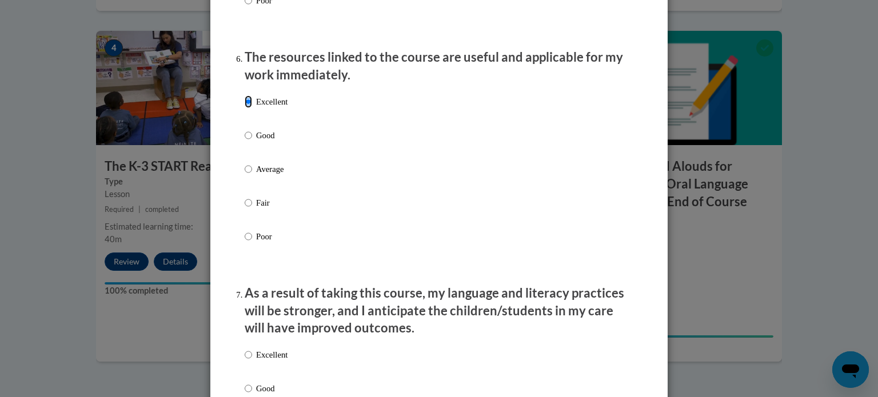
scroll to position [1347, 0]
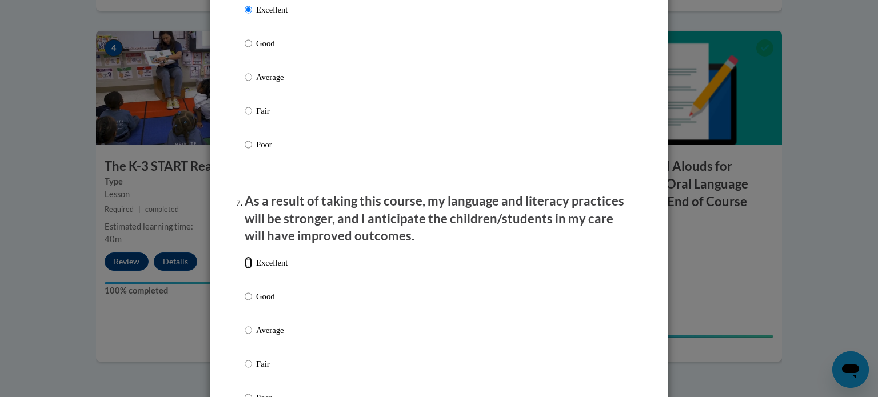
click at [249, 269] on input "Excellent" at bounding box center [248, 263] width 7 height 13
radio input "true"
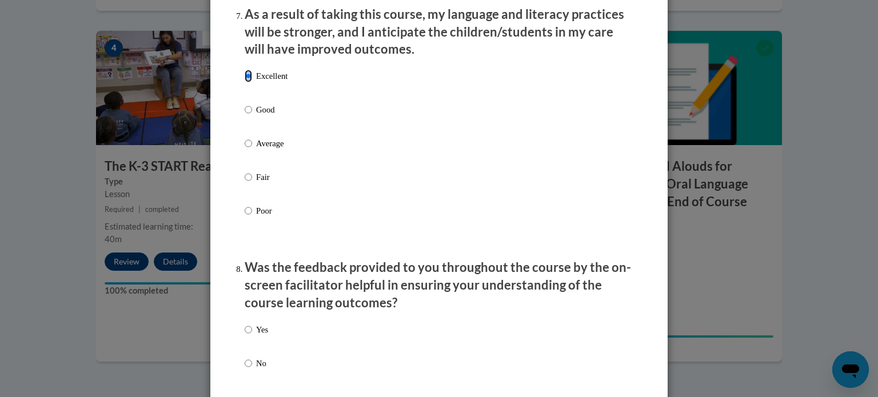
scroll to position [1550, 0]
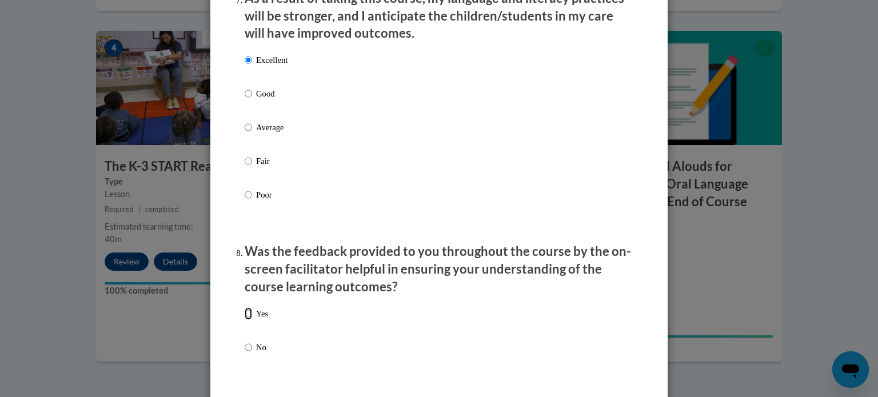
click at [249, 320] on input "Yes" at bounding box center [248, 314] width 7 height 13
radio input "true"
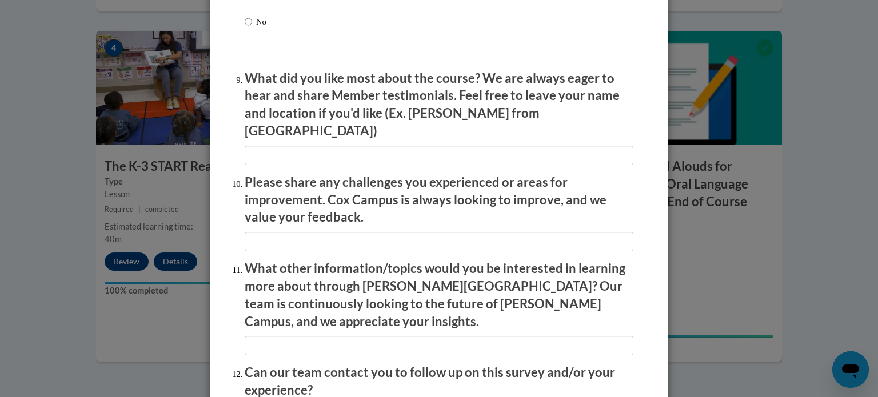
scroll to position [1984, 0]
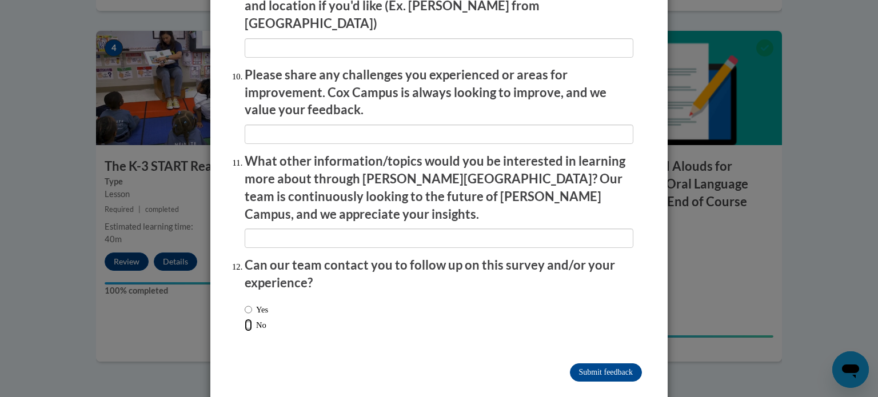
click at [248, 319] on input "No" at bounding box center [248, 325] width 7 height 13
radio input "true"
click at [618, 364] on input "Submit feedback" at bounding box center [606, 373] width 72 height 18
